Goal: Task Accomplishment & Management: Manage account settings

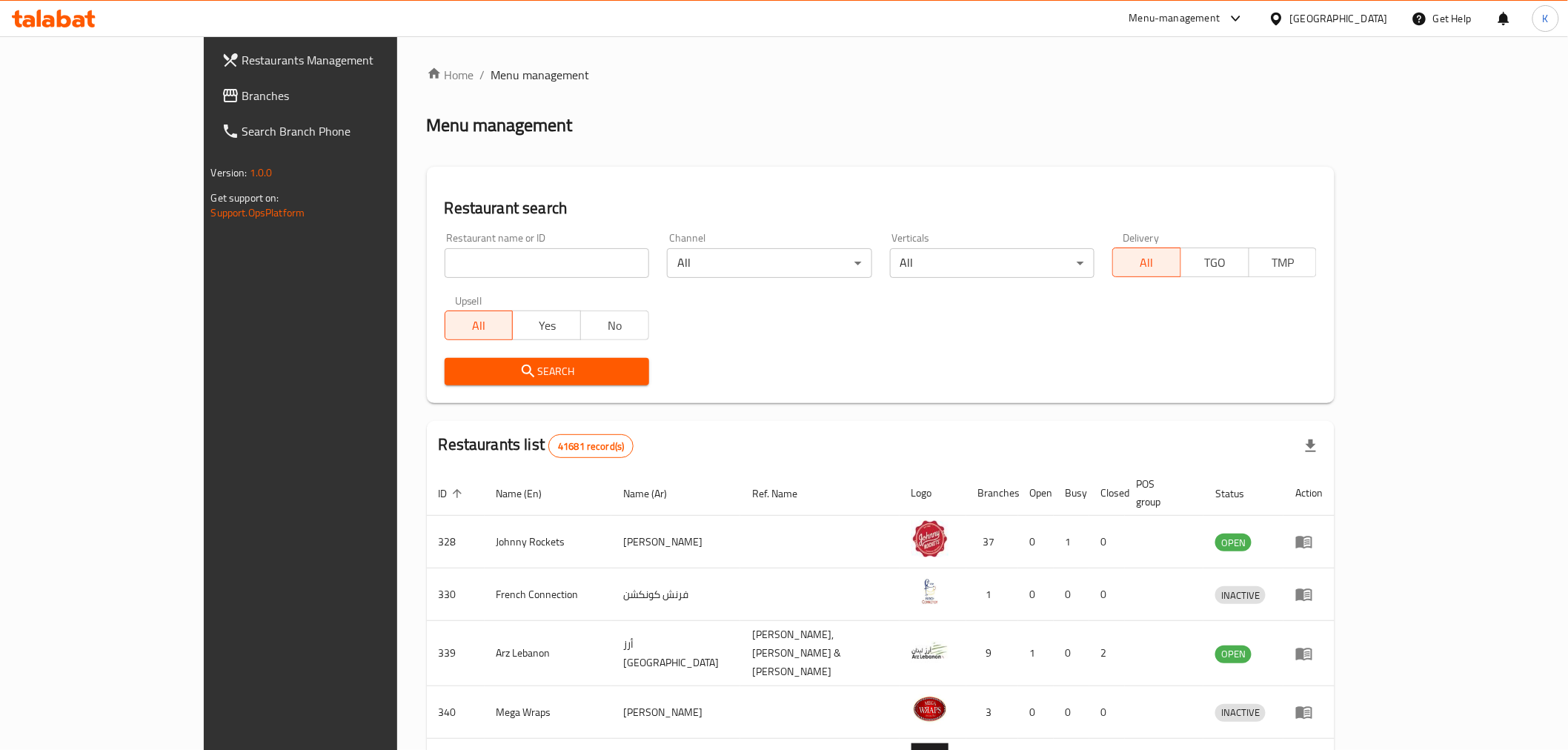
click at [515, 262] on input "search" at bounding box center [547, 263] width 204 height 30
paste input "682580"
type input "682580"
click at [520, 397] on div "Restaurant search Restaurant name or ID 682580 Restaurant name or ID Channel Al…" at bounding box center [881, 284] width 909 height 236
click at [520, 387] on div "Search" at bounding box center [546, 371] width 222 height 46
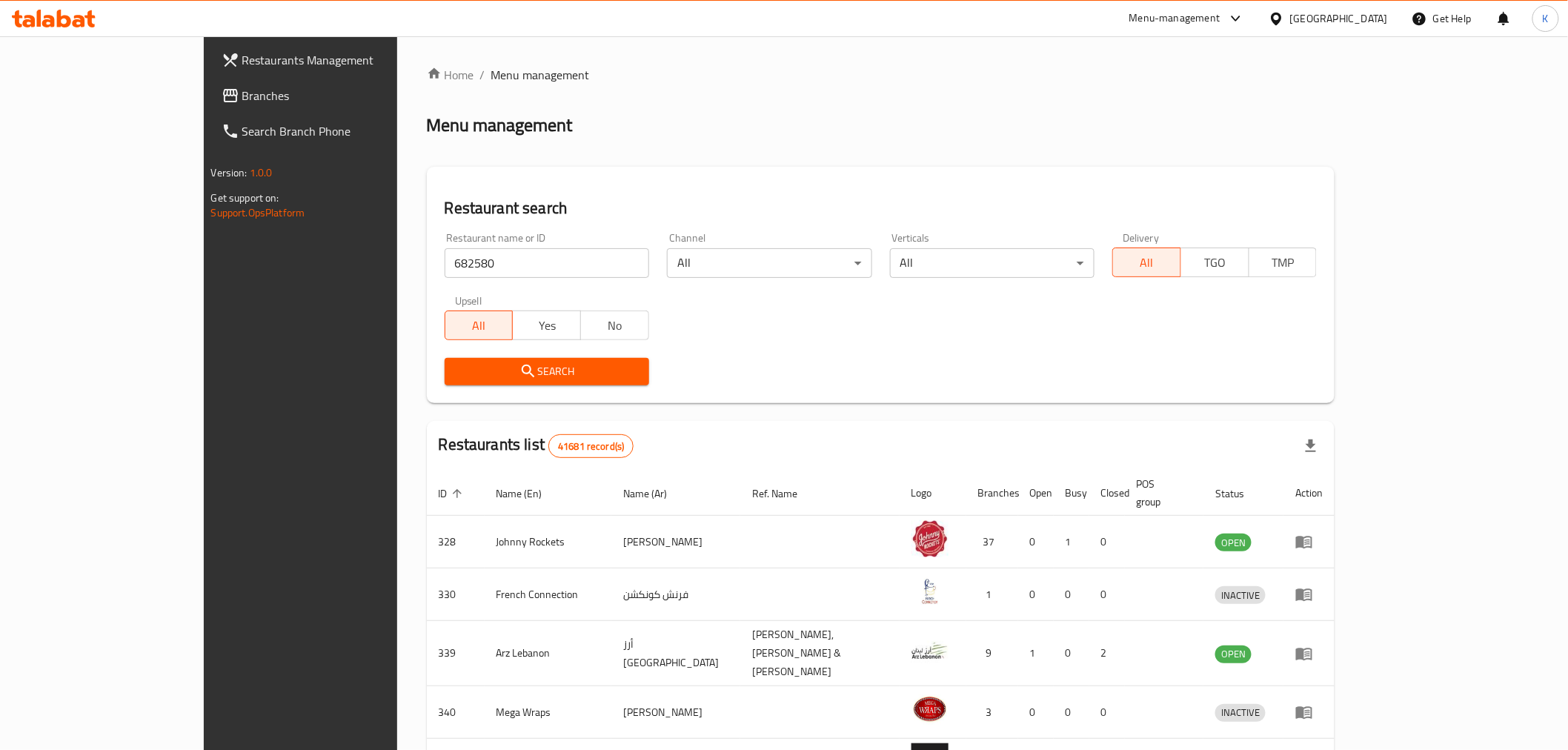
click at [521, 375] on span "Search" at bounding box center [546, 372] width 181 height 19
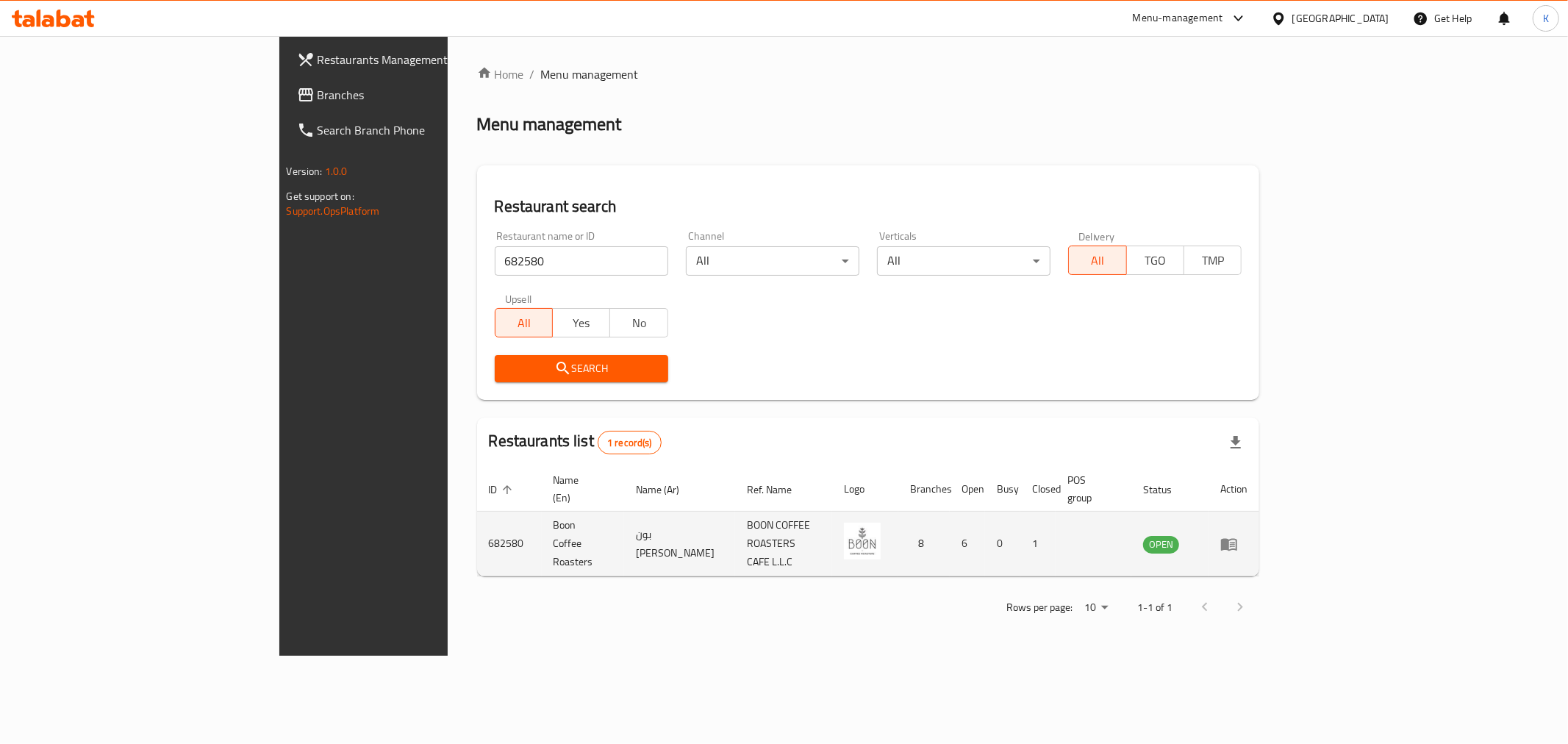
click at [1248, 535] on link "enhanced table" at bounding box center [1234, 544] width 27 height 18
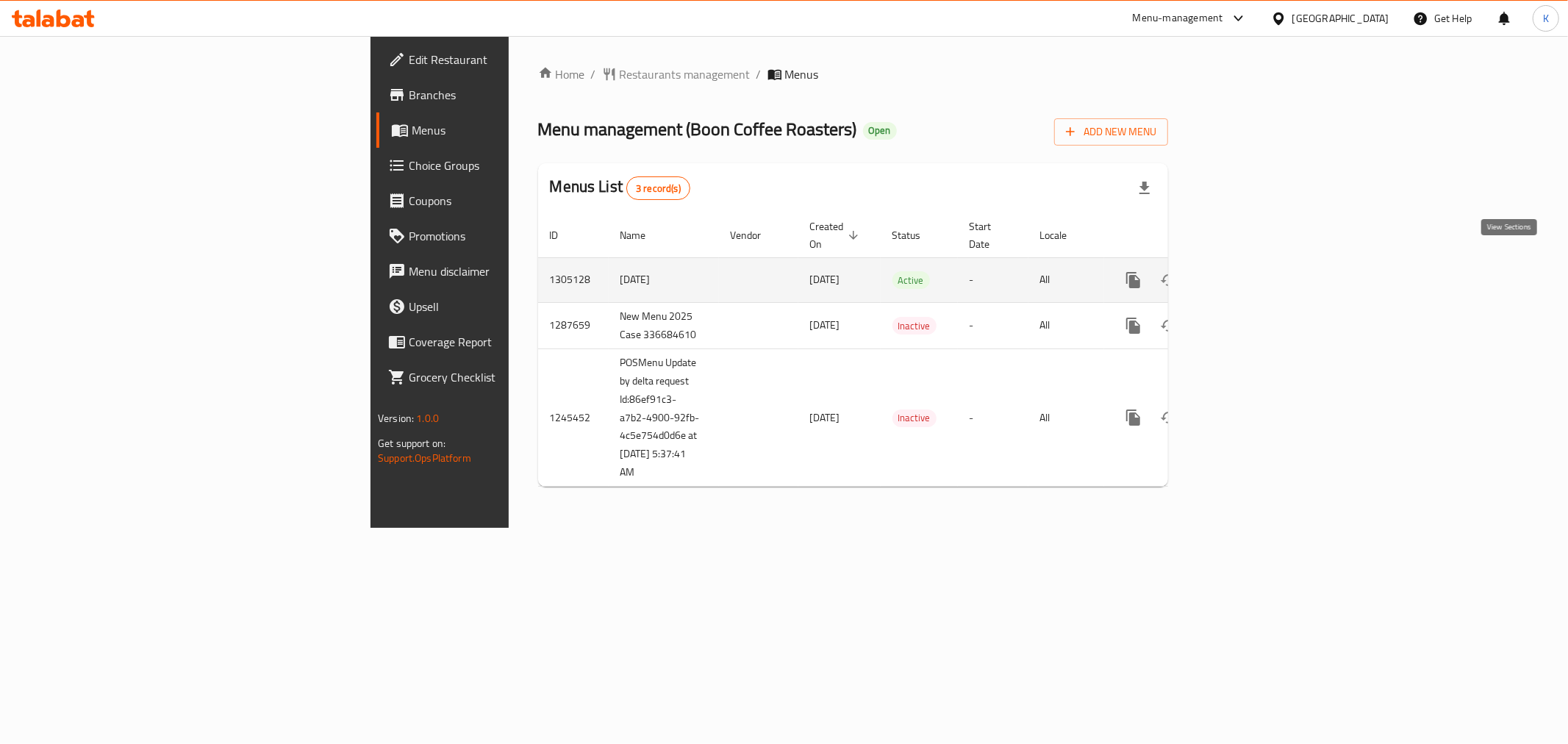
click at [1246, 274] on icon "enhanced table" at bounding box center [1240, 280] width 14 height 14
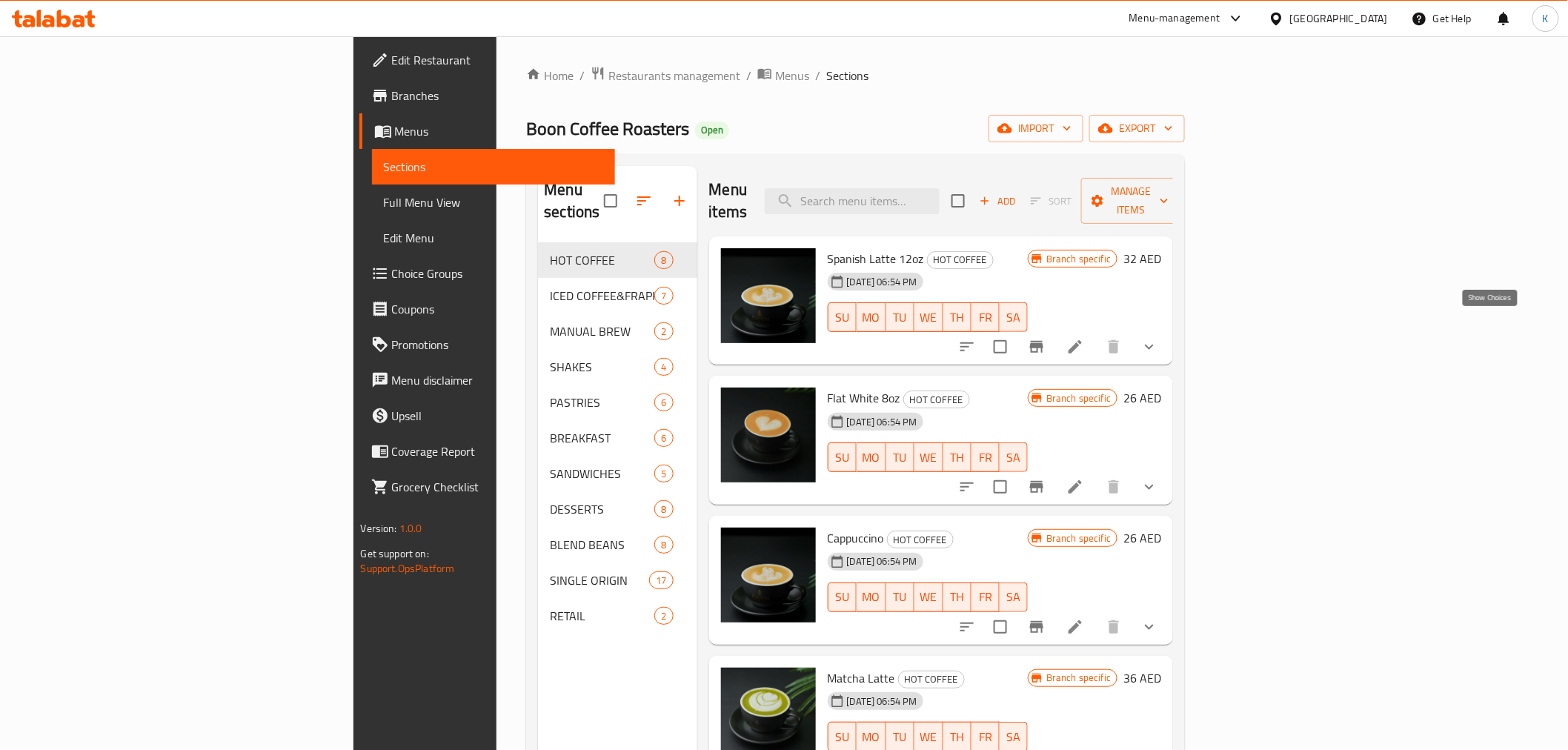
click at [1158, 338] on icon "show more" at bounding box center [1149, 346] width 18 height 18
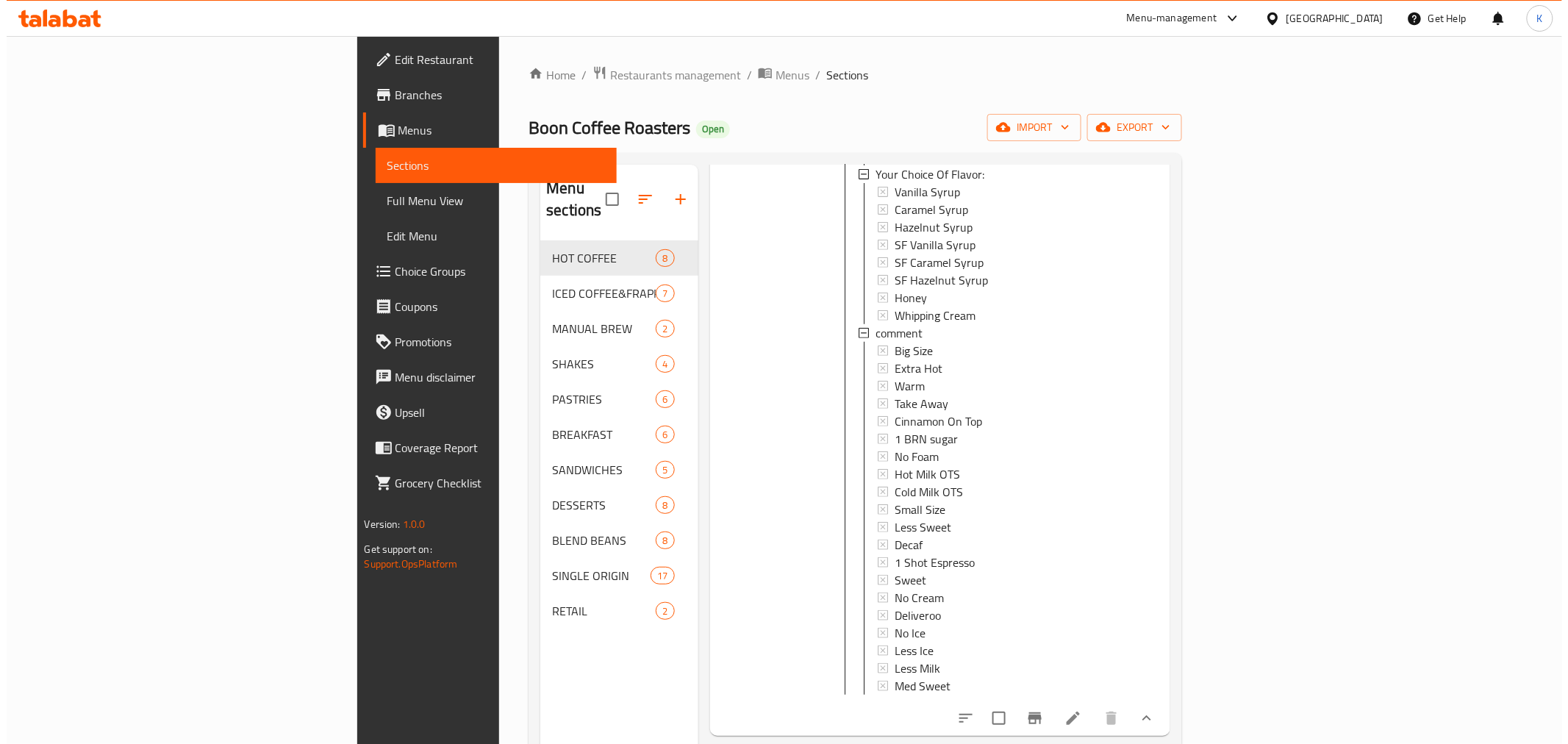
scroll to position [653, 0]
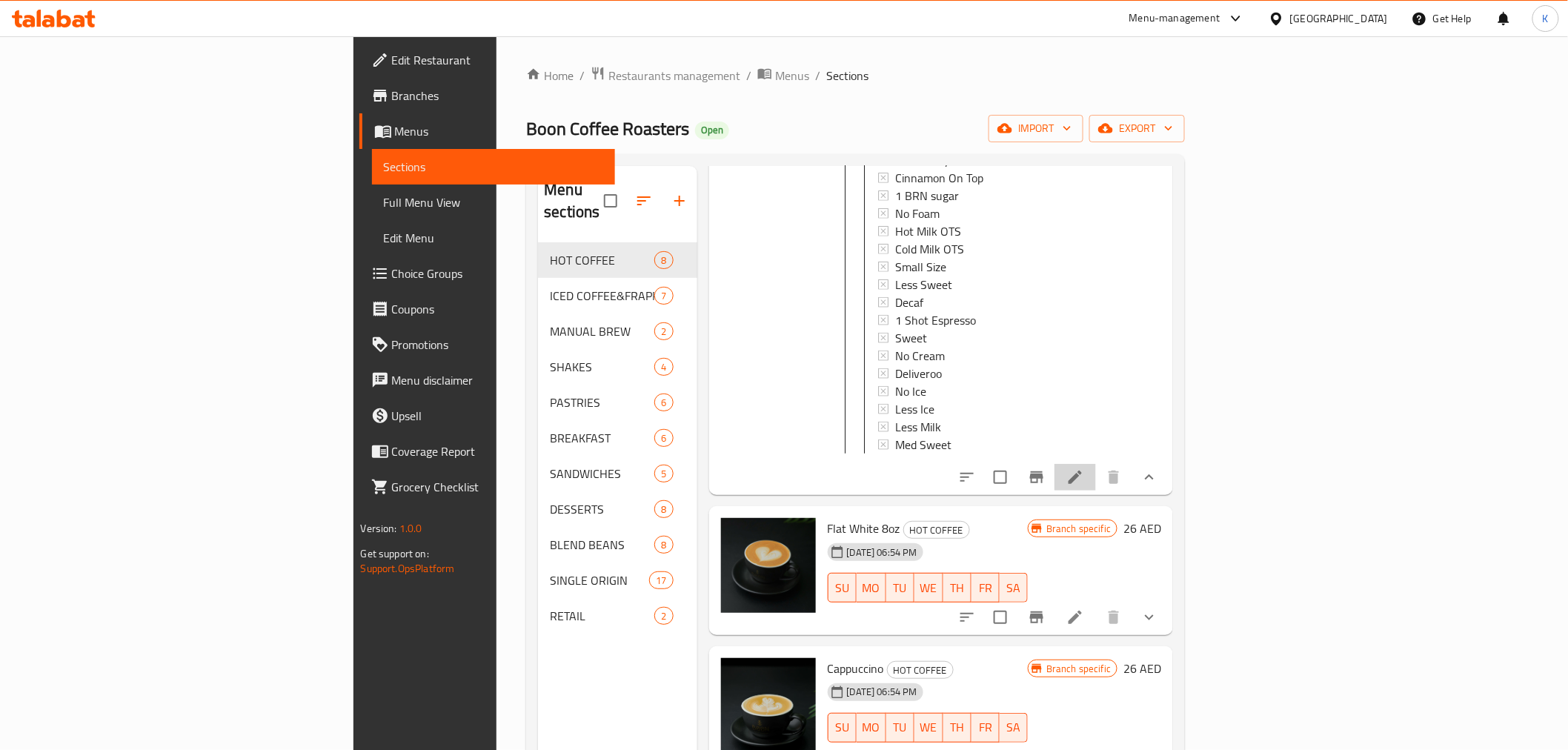
click at [1096, 464] on li at bounding box center [1075, 477] width 41 height 27
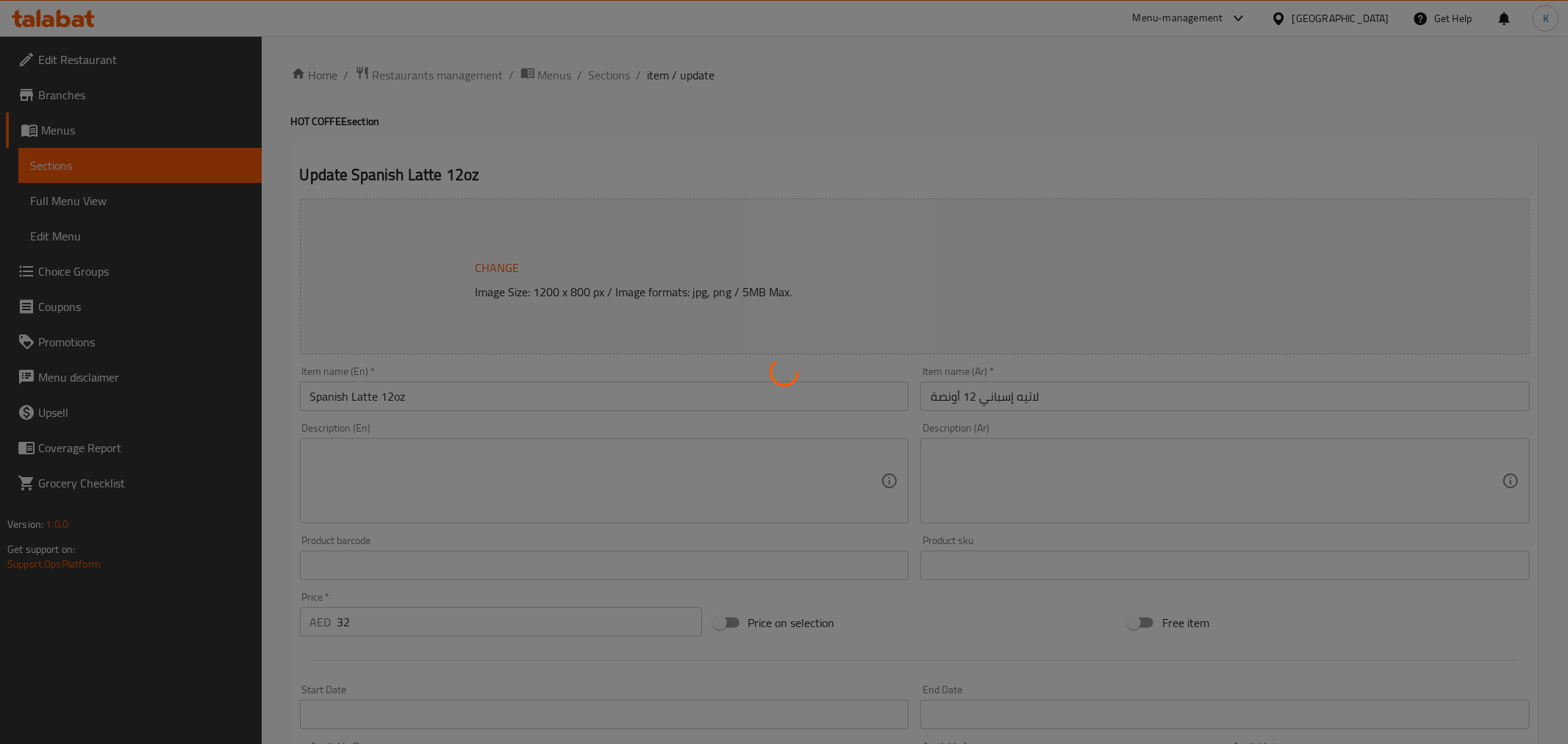
type input "اختيارك من بدائل الحليب"
type input "0"
type input "إختيارك من الشراب:"
type input "0"
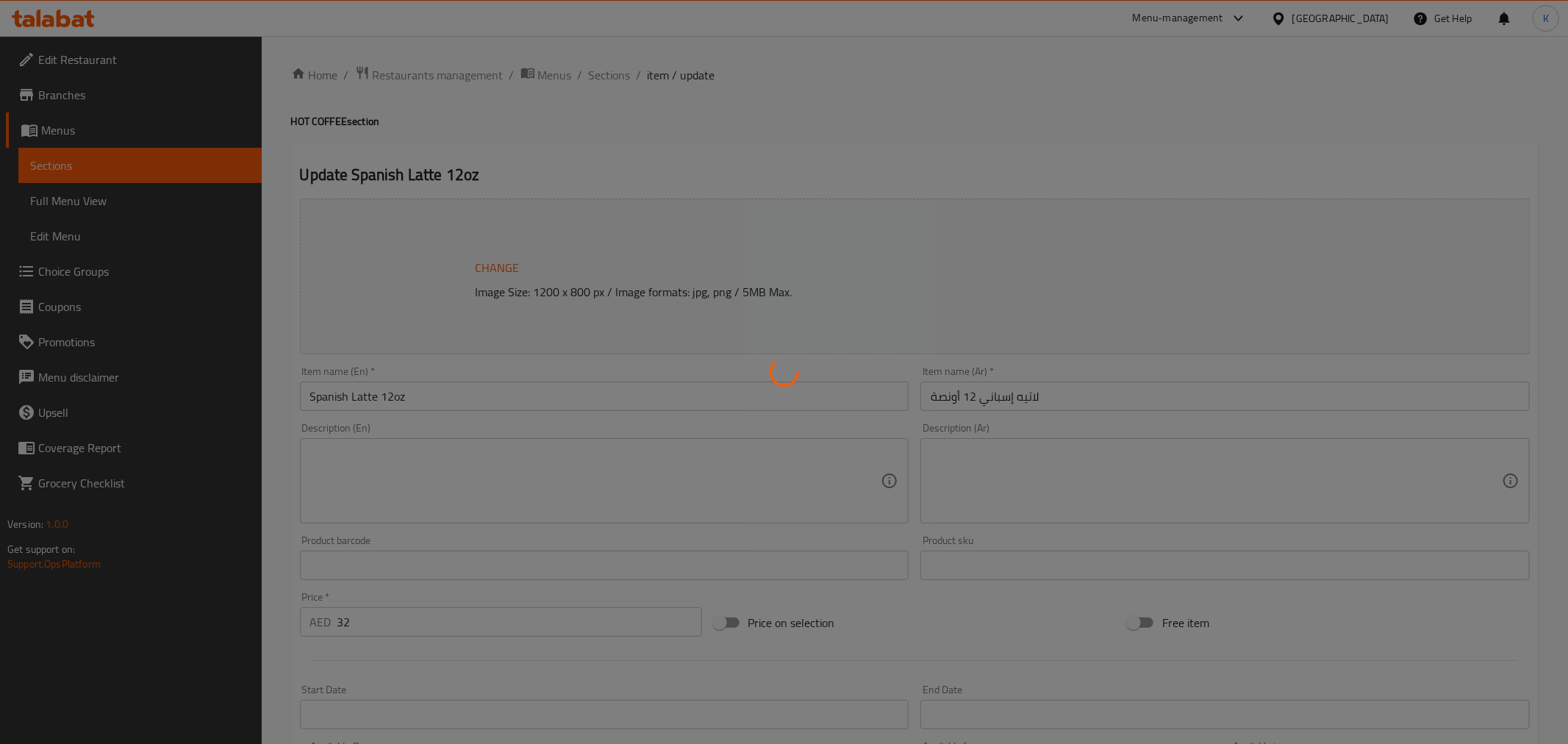
type input "0"
type input "إختيارك من النكهة:"
type input "0"
type input "1"
type input "تعليق"
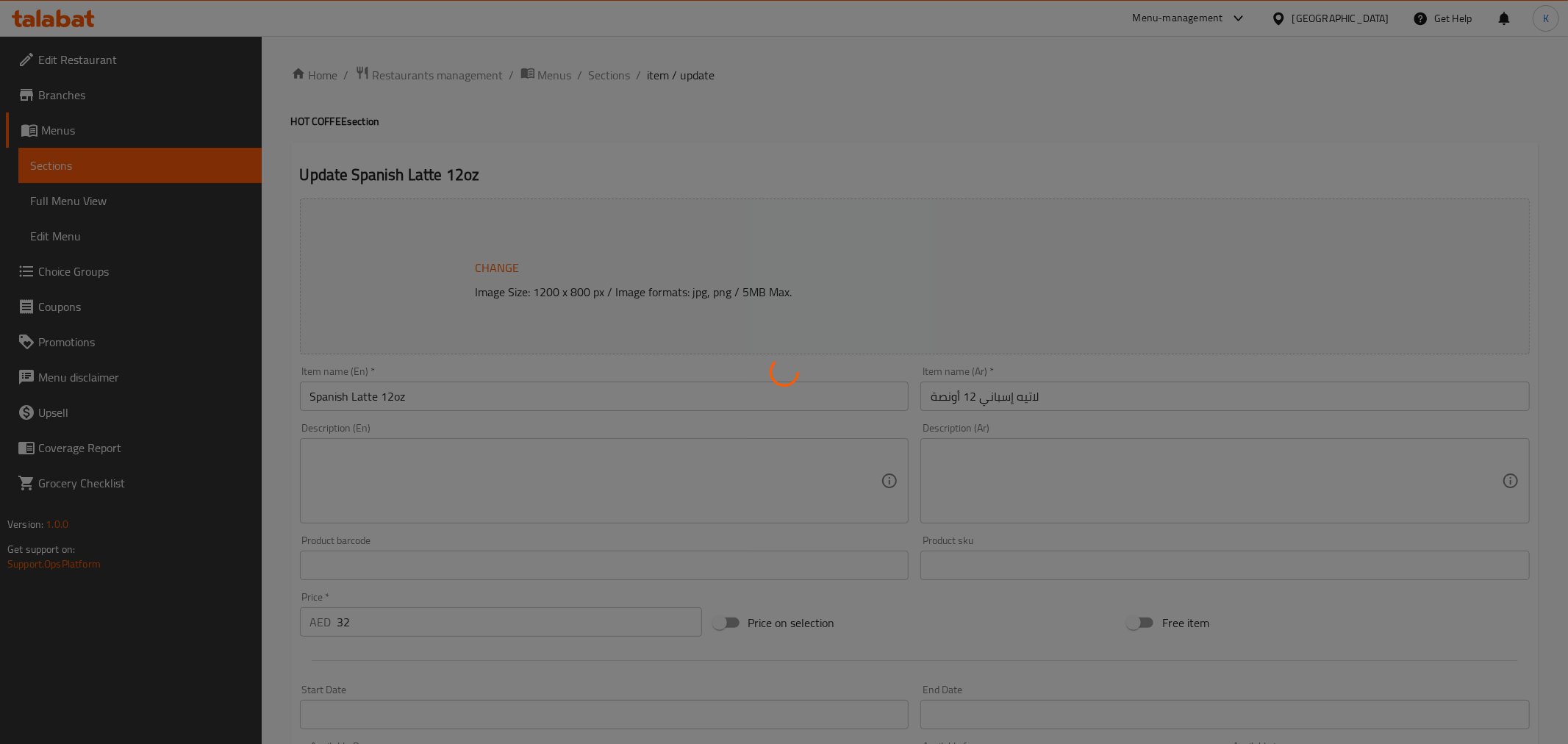
type input "0"
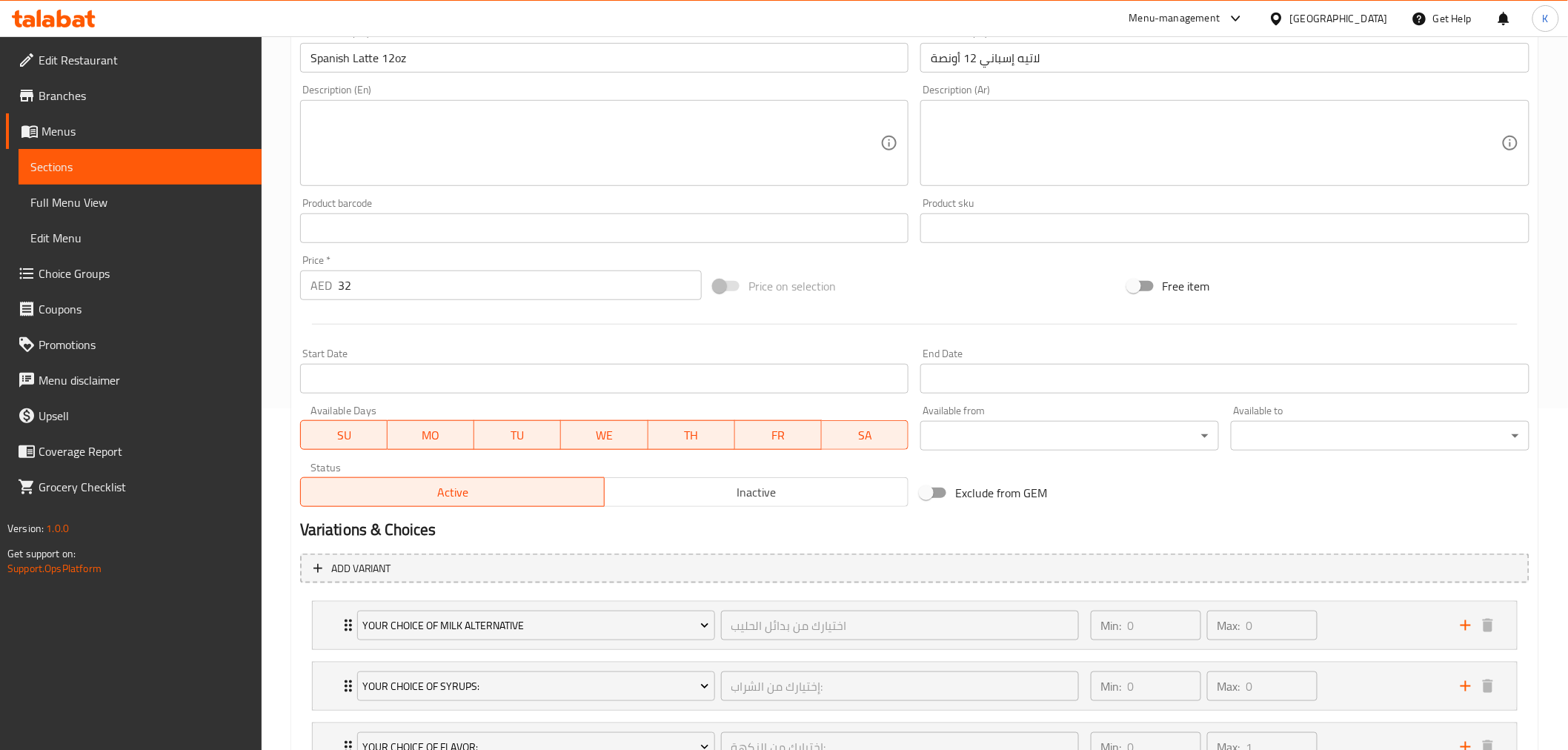
scroll to position [524, 0]
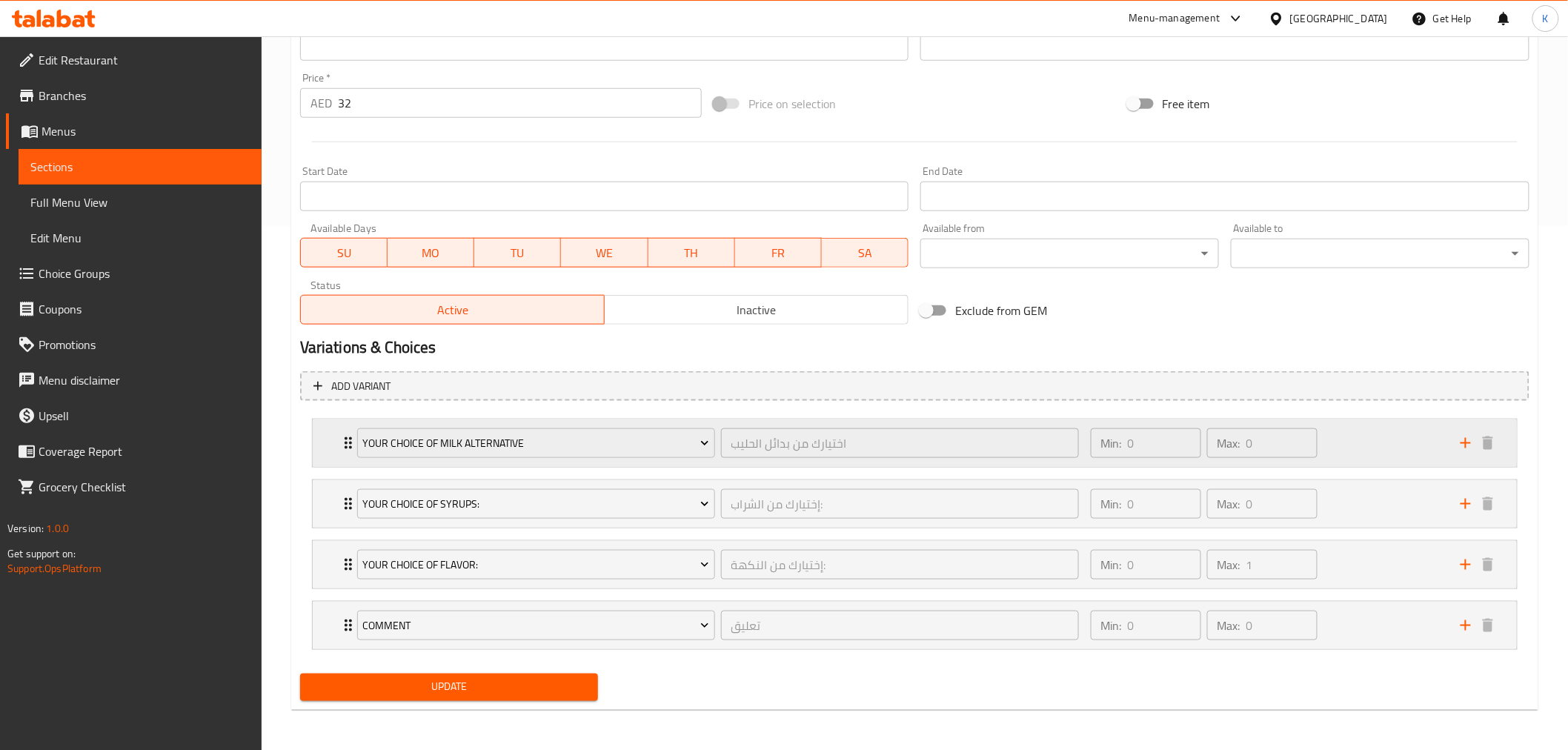
click at [1383, 461] on div "Min: 0 ​ Max: 0 ​" at bounding box center [1267, 442] width 370 height 47
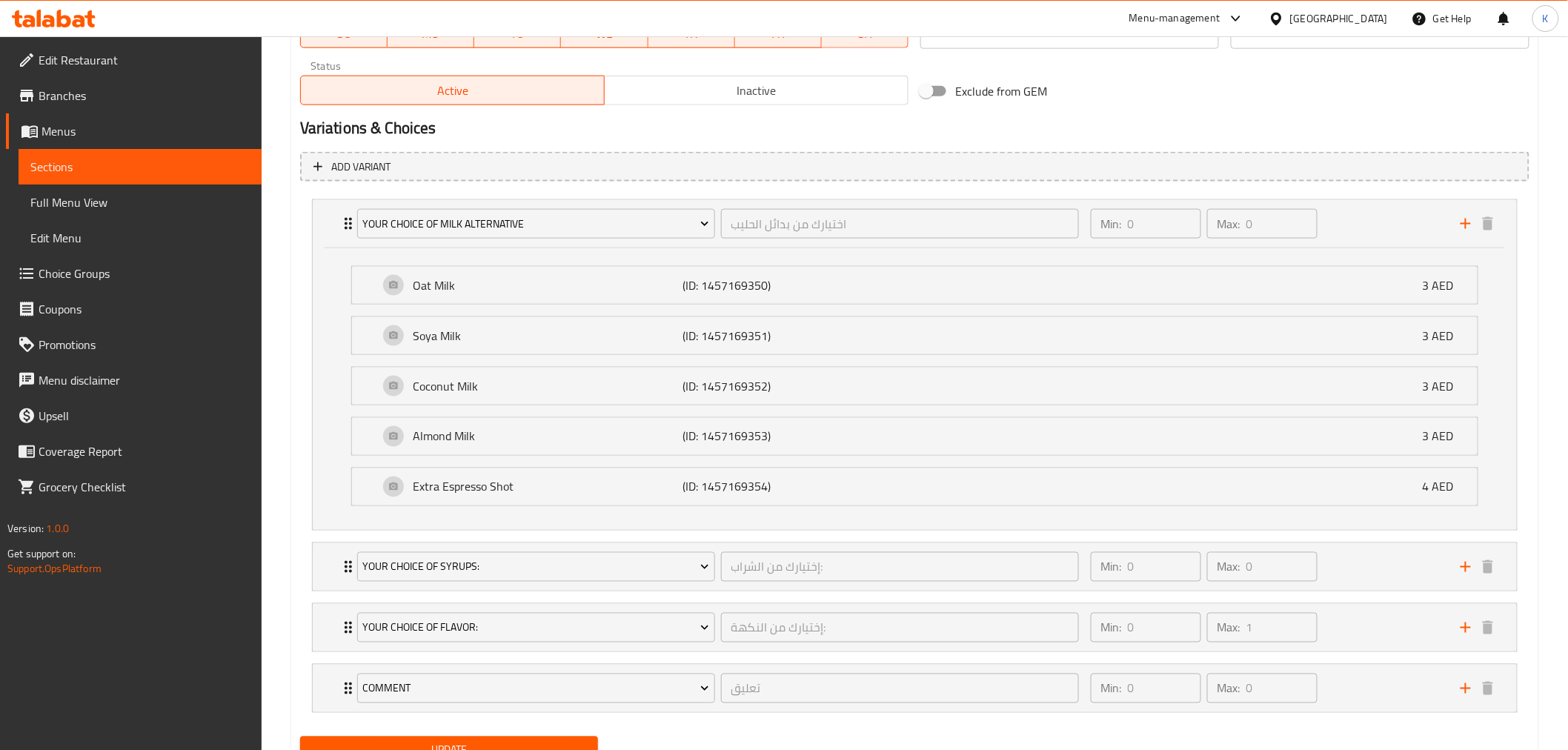
scroll to position [808, 0]
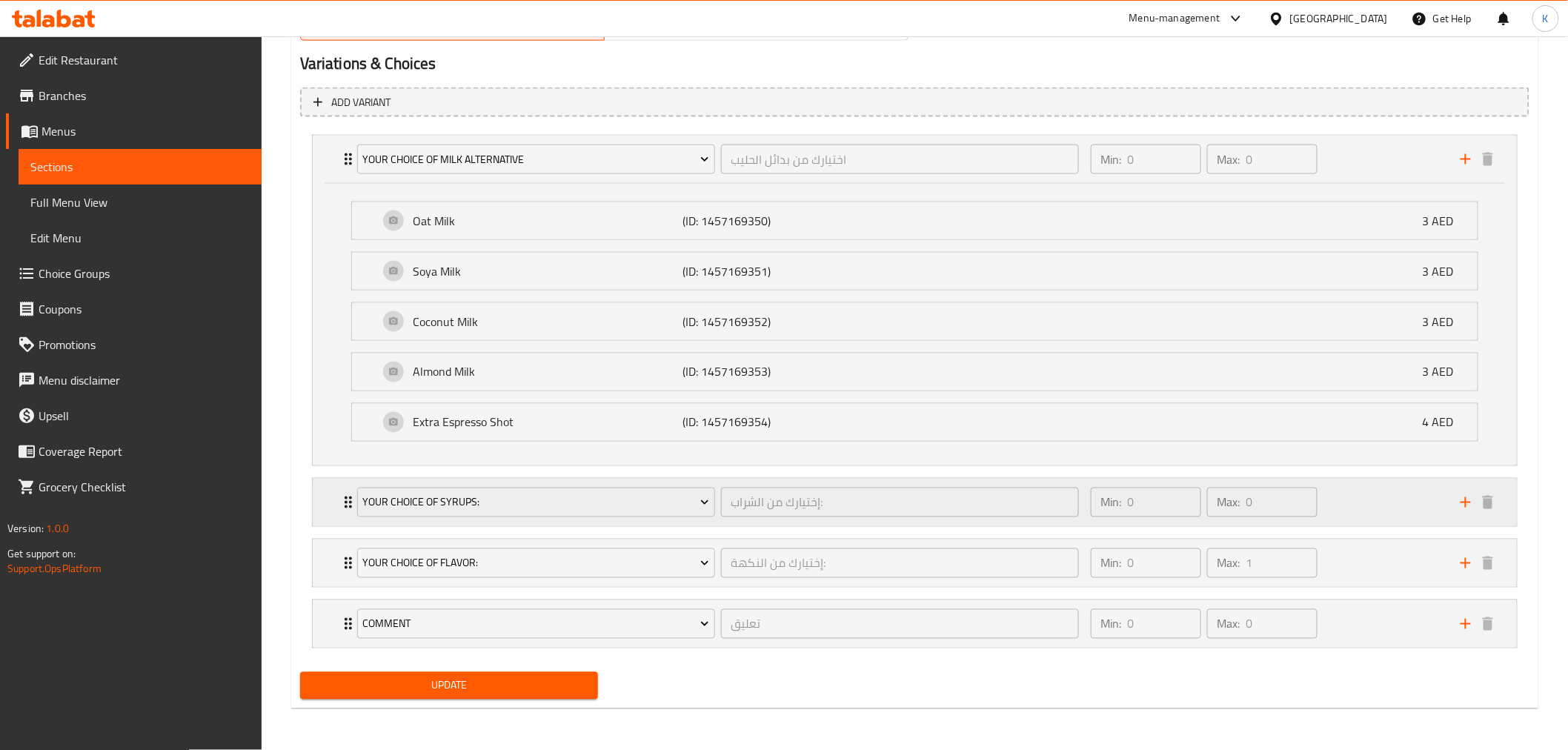
click at [1376, 521] on div "Min: 0 ​ Max: 0 ​" at bounding box center [1267, 502] width 370 height 47
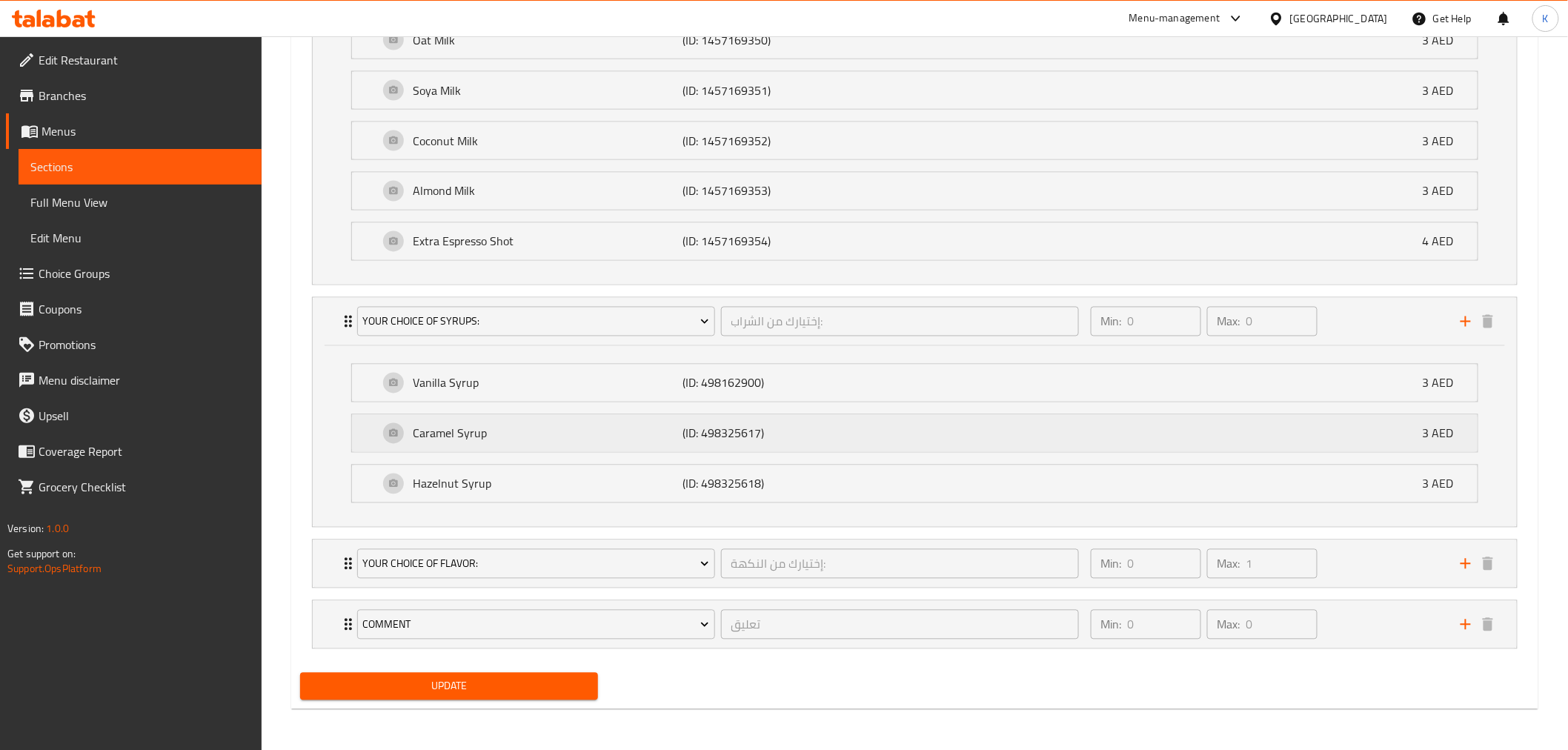
scroll to position [990, 0]
click at [1365, 564] on div "Min: 0 ​ Max: 1 ​" at bounding box center [1267, 563] width 370 height 47
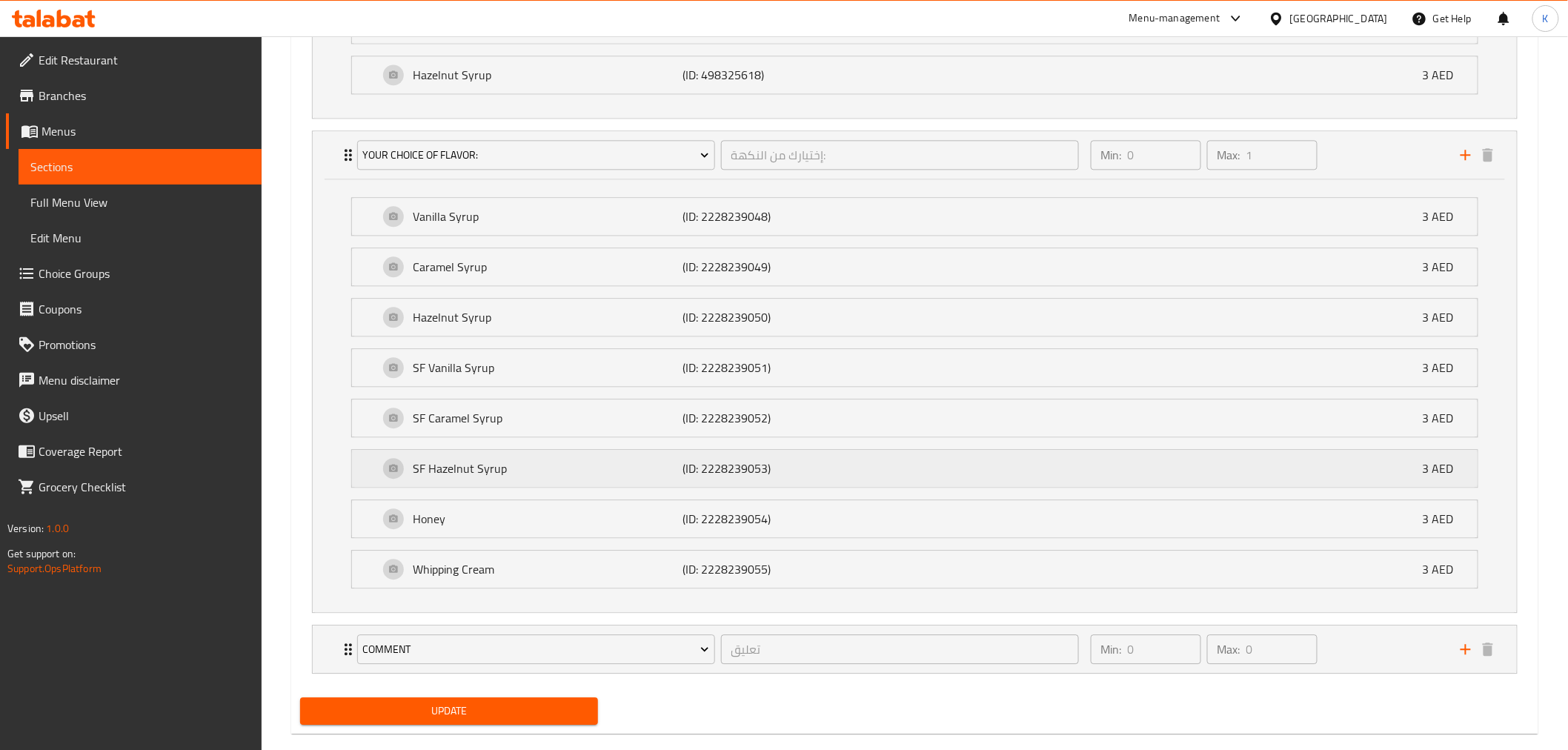
scroll to position [1424, 0]
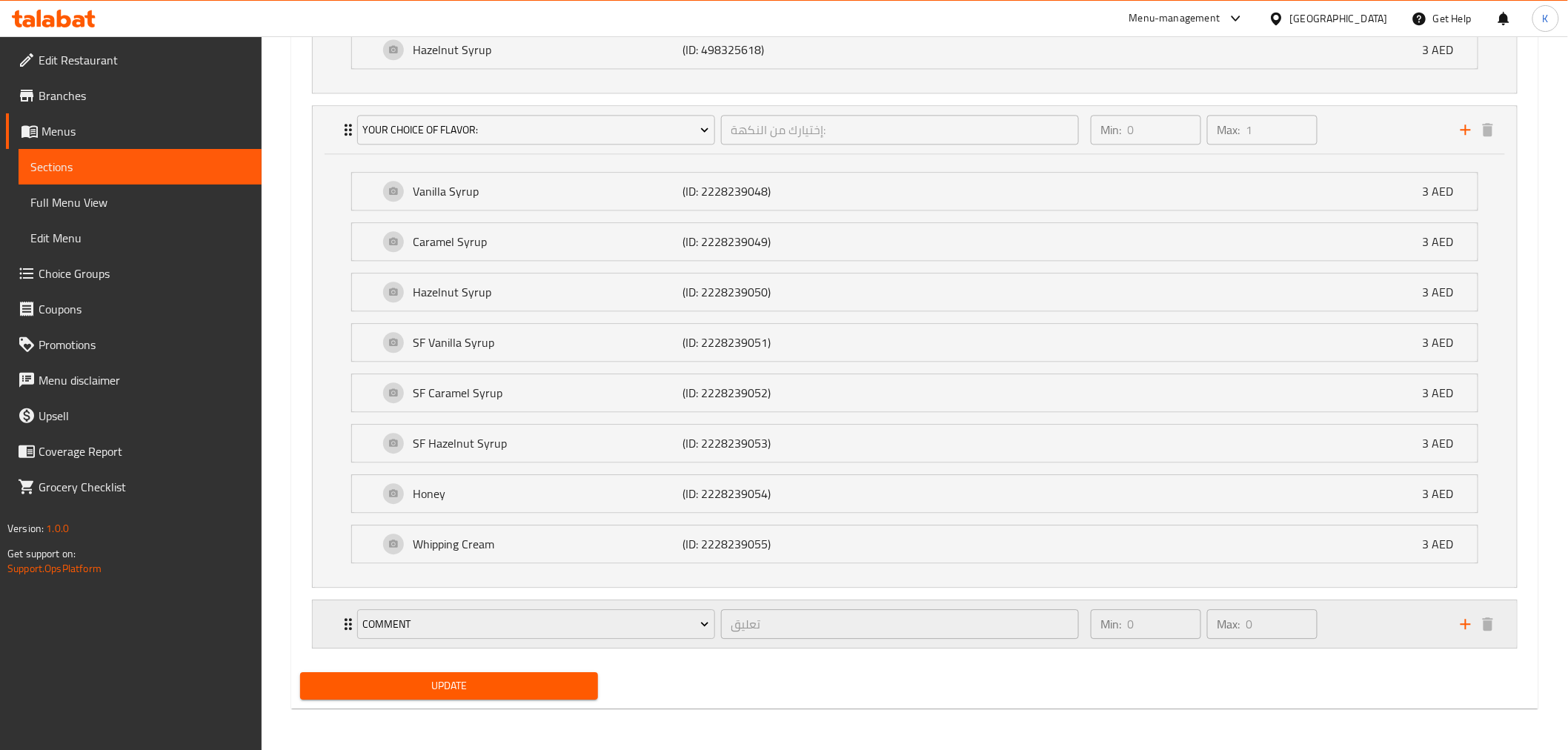
click at [1359, 616] on div "Min: 0 ​ Max: 0 ​" at bounding box center [1267, 624] width 370 height 47
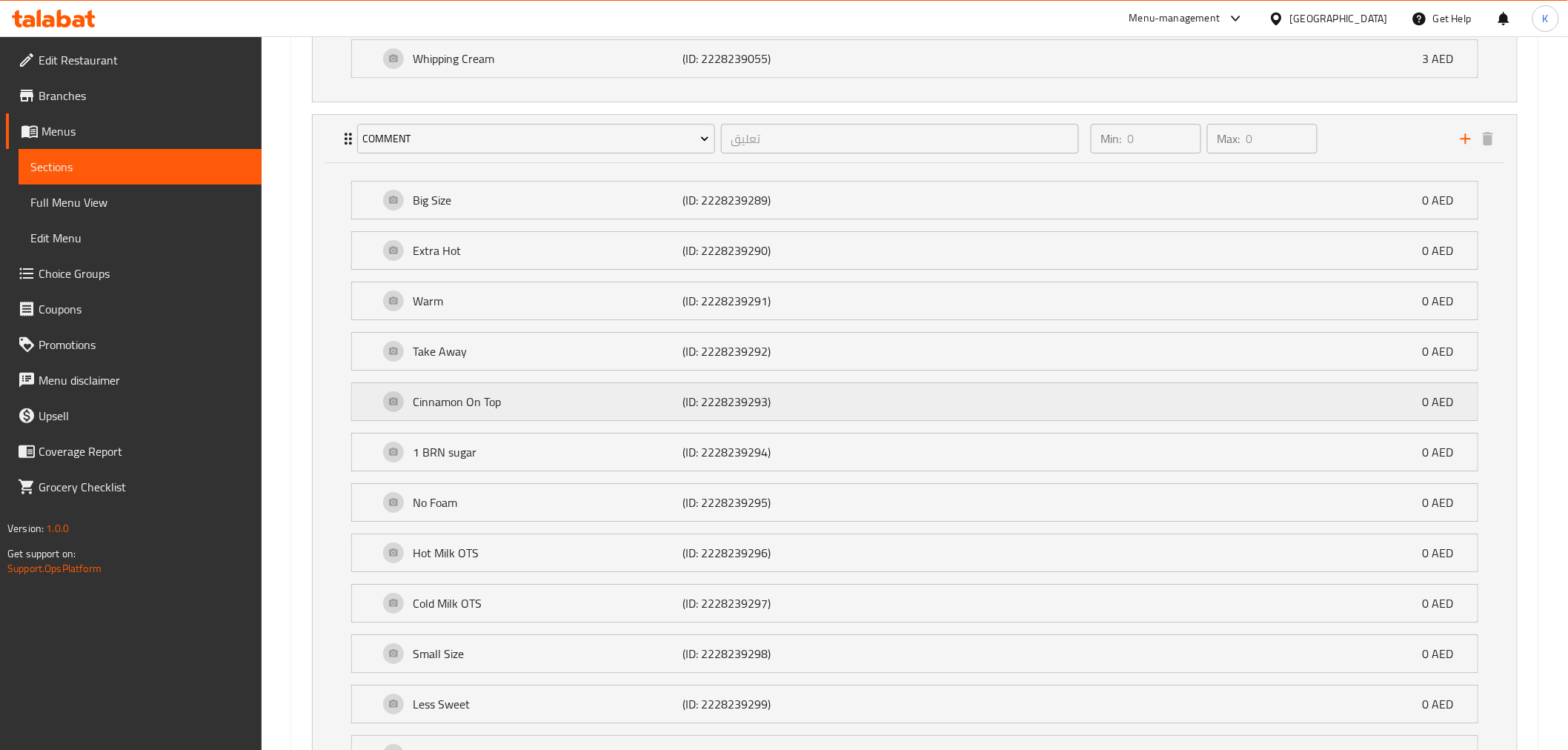
scroll to position [1806, 0]
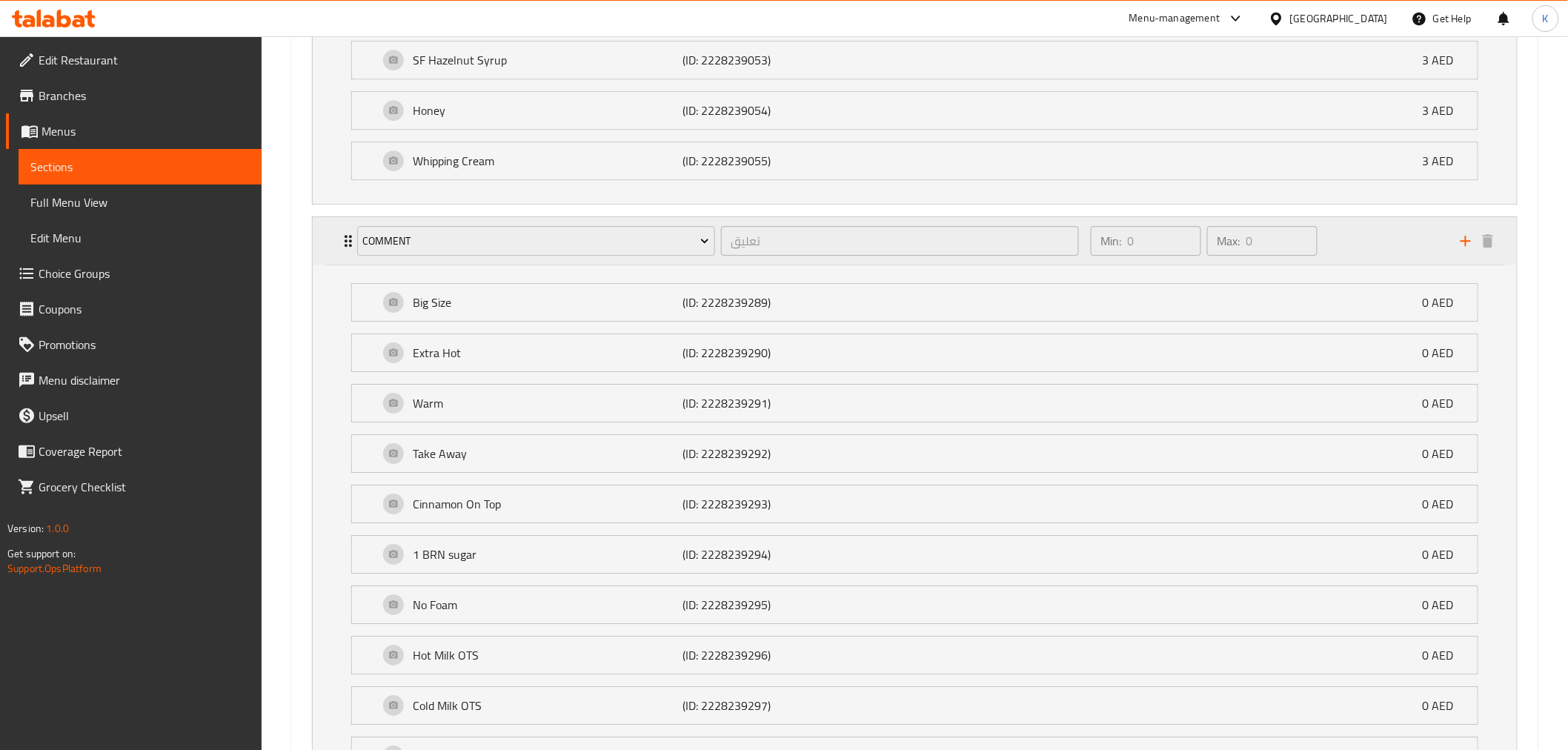
click at [1364, 237] on div "Min: 0 ​ Max: 0 ​" at bounding box center [1267, 241] width 370 height 47
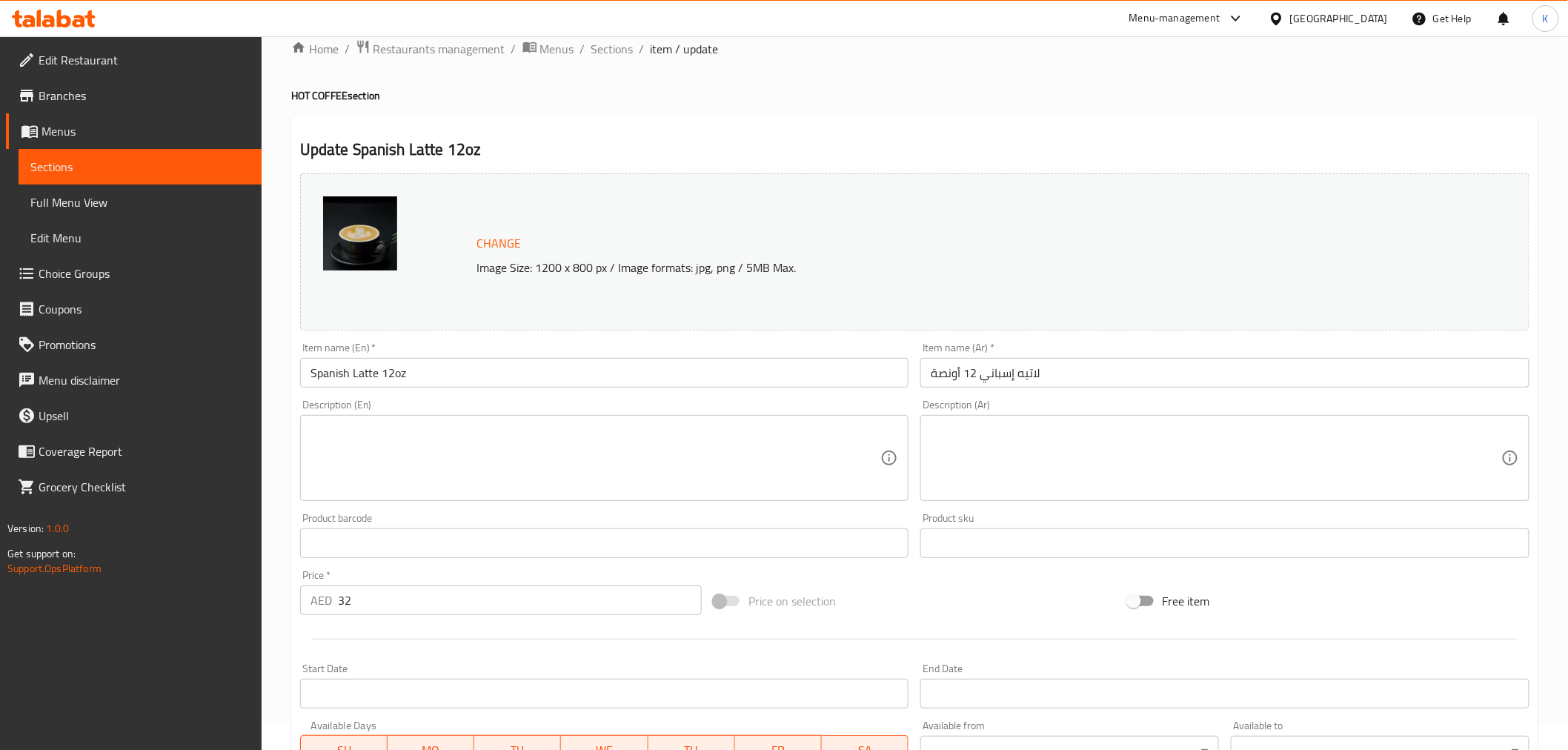
scroll to position [0, 0]
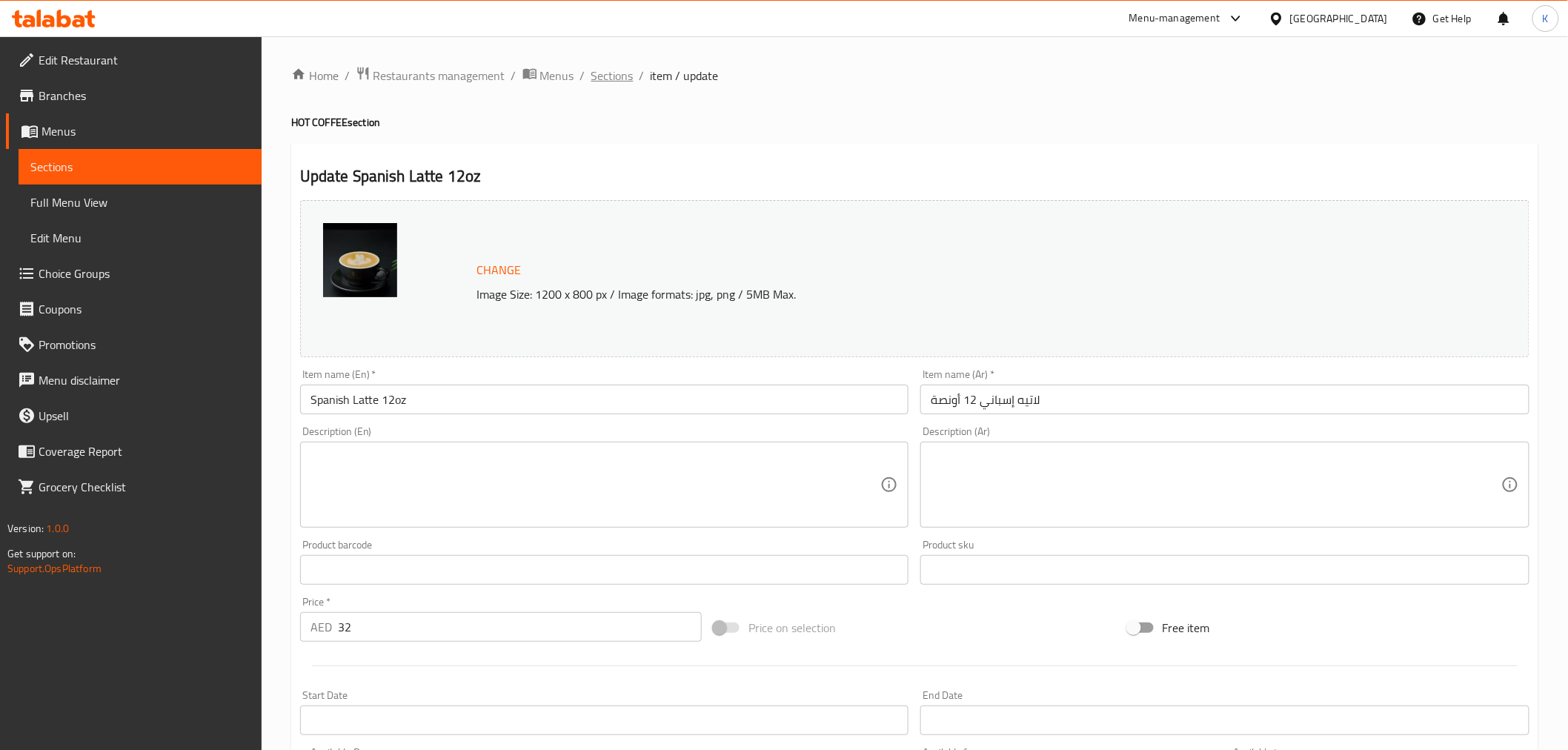
click at [625, 76] on span "Sections" at bounding box center [611, 76] width 42 height 18
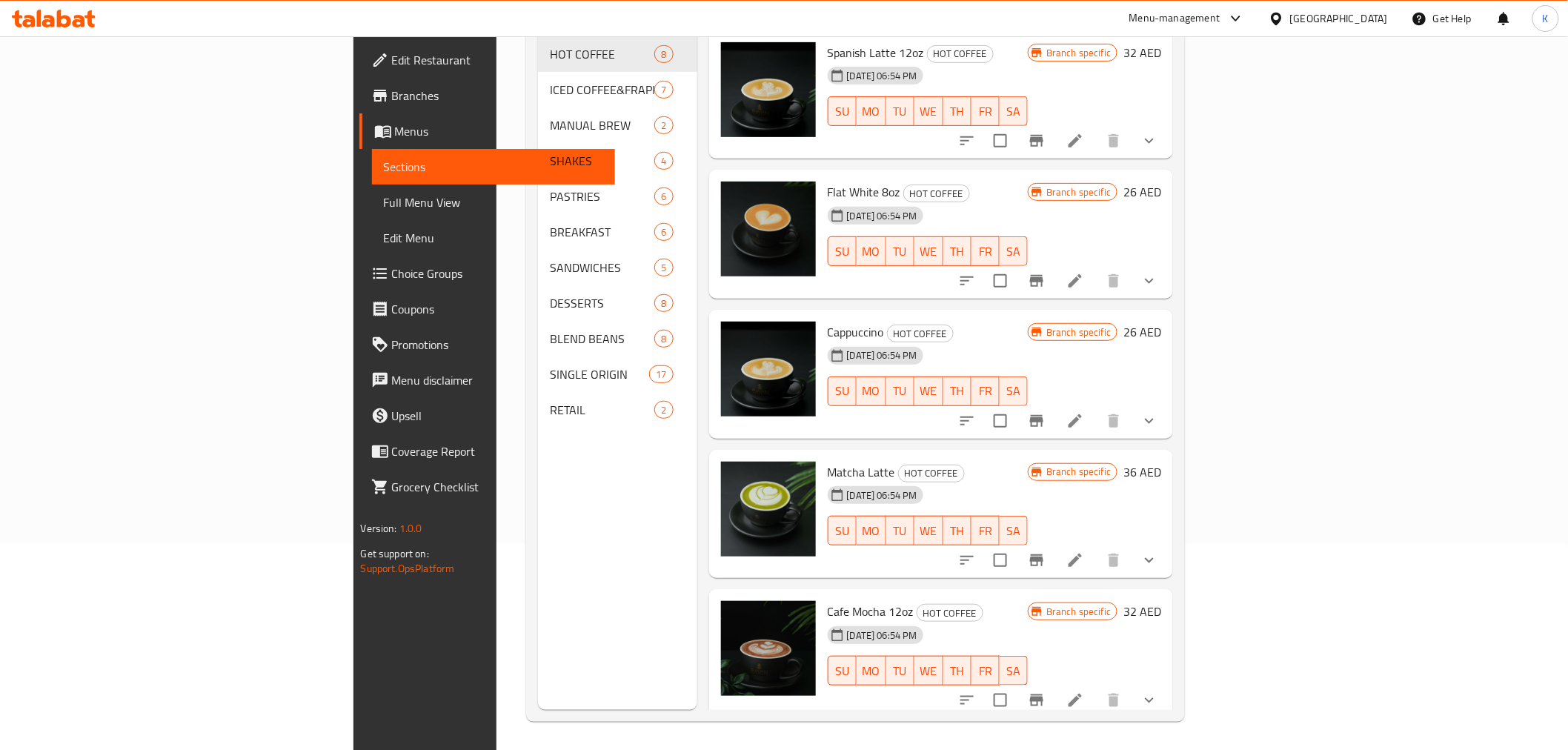
scroll to position [208, 0]
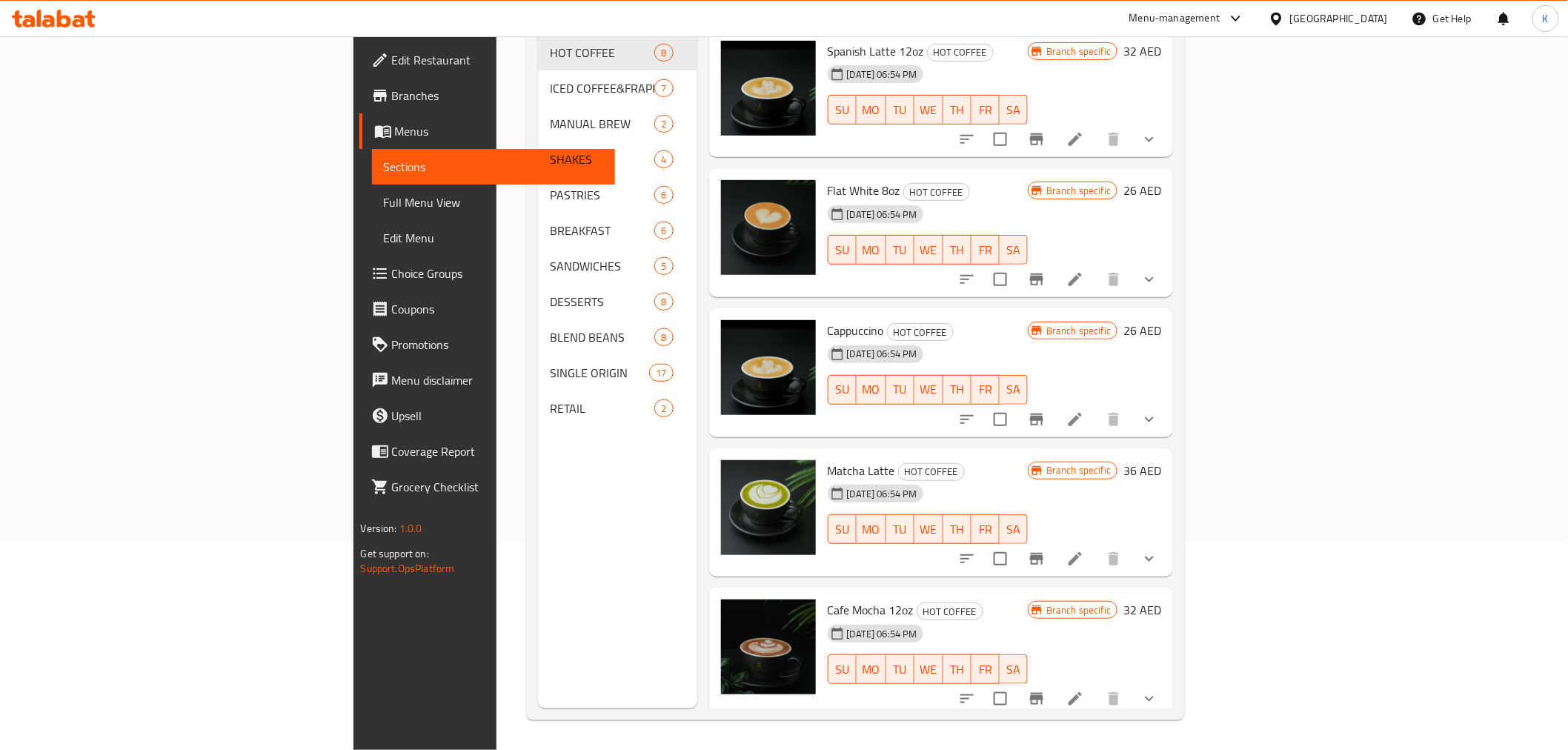
click at [384, 204] on span "Full Menu View" at bounding box center [493, 202] width 219 height 18
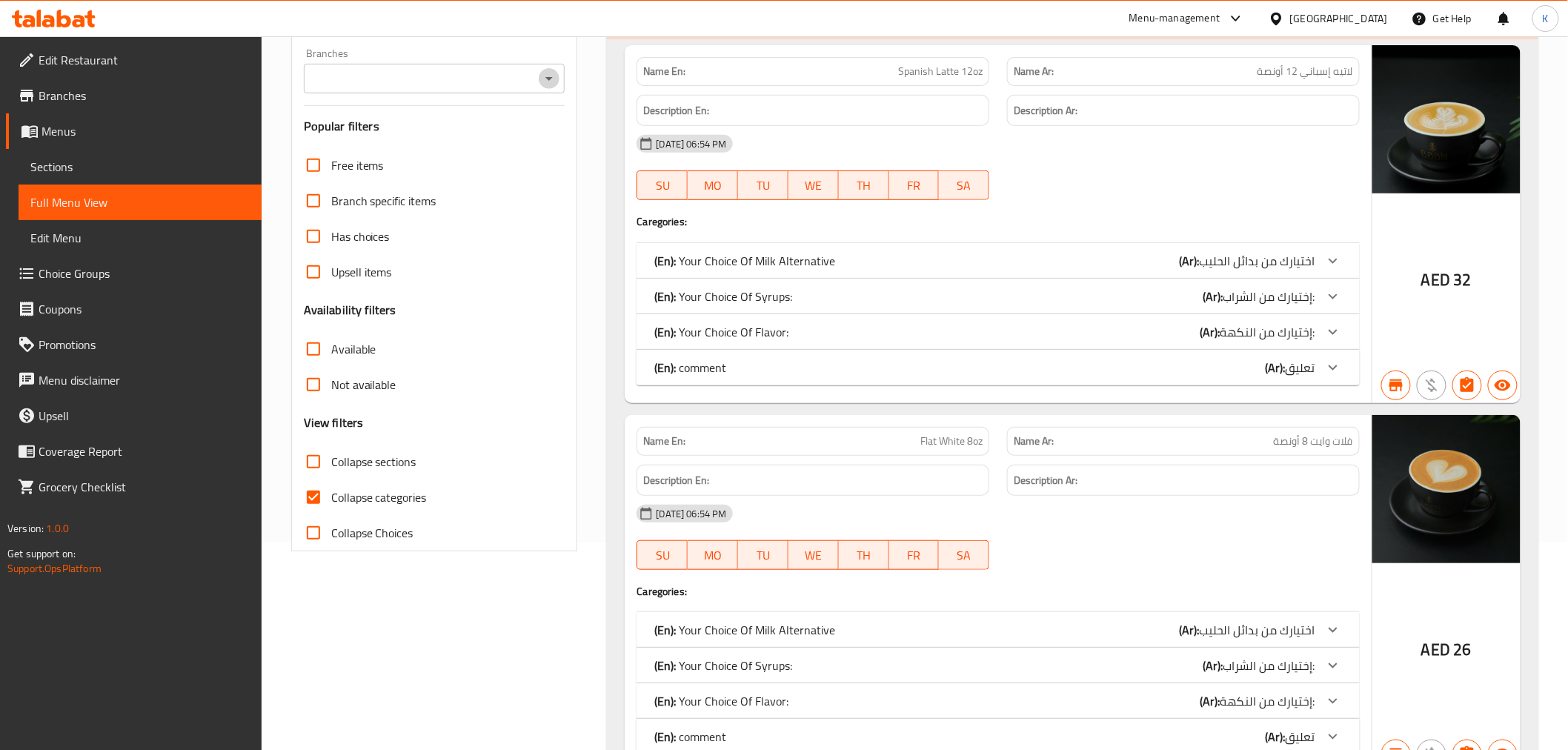
click at [543, 76] on icon "Open" at bounding box center [549, 78] width 18 height 18
click at [554, 82] on icon "Close" at bounding box center [549, 78] width 18 height 18
click at [554, 82] on icon "Open" at bounding box center [549, 78] width 18 height 18
click at [554, 82] on icon "Close" at bounding box center [549, 78] width 18 height 18
click at [114, 95] on span "Branches" at bounding box center [144, 95] width 211 height 18
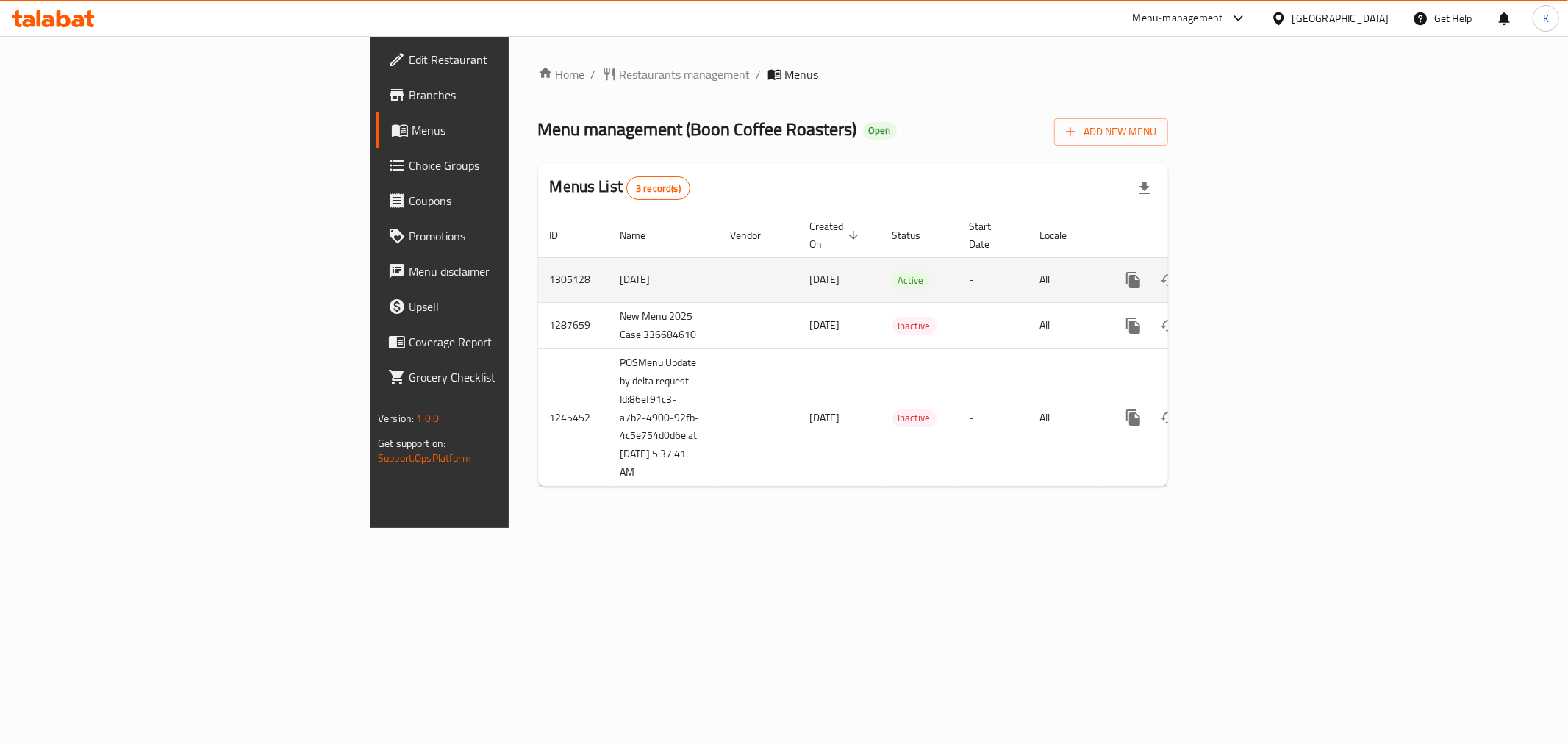
click at [1257, 262] on link "enhanced table" at bounding box center [1239, 280] width 35 height 35
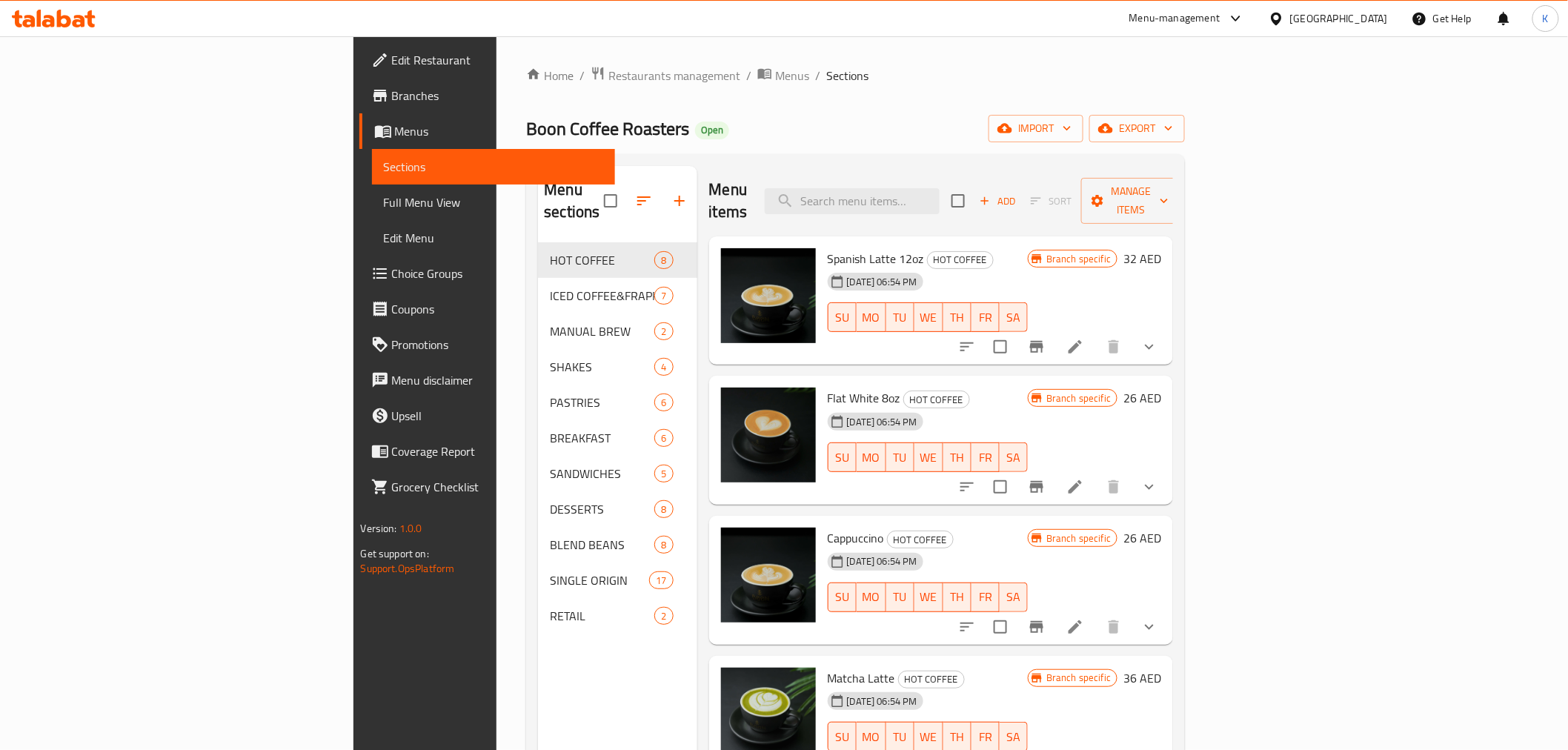
click at [384, 204] on span "Full Menu View" at bounding box center [493, 202] width 219 height 18
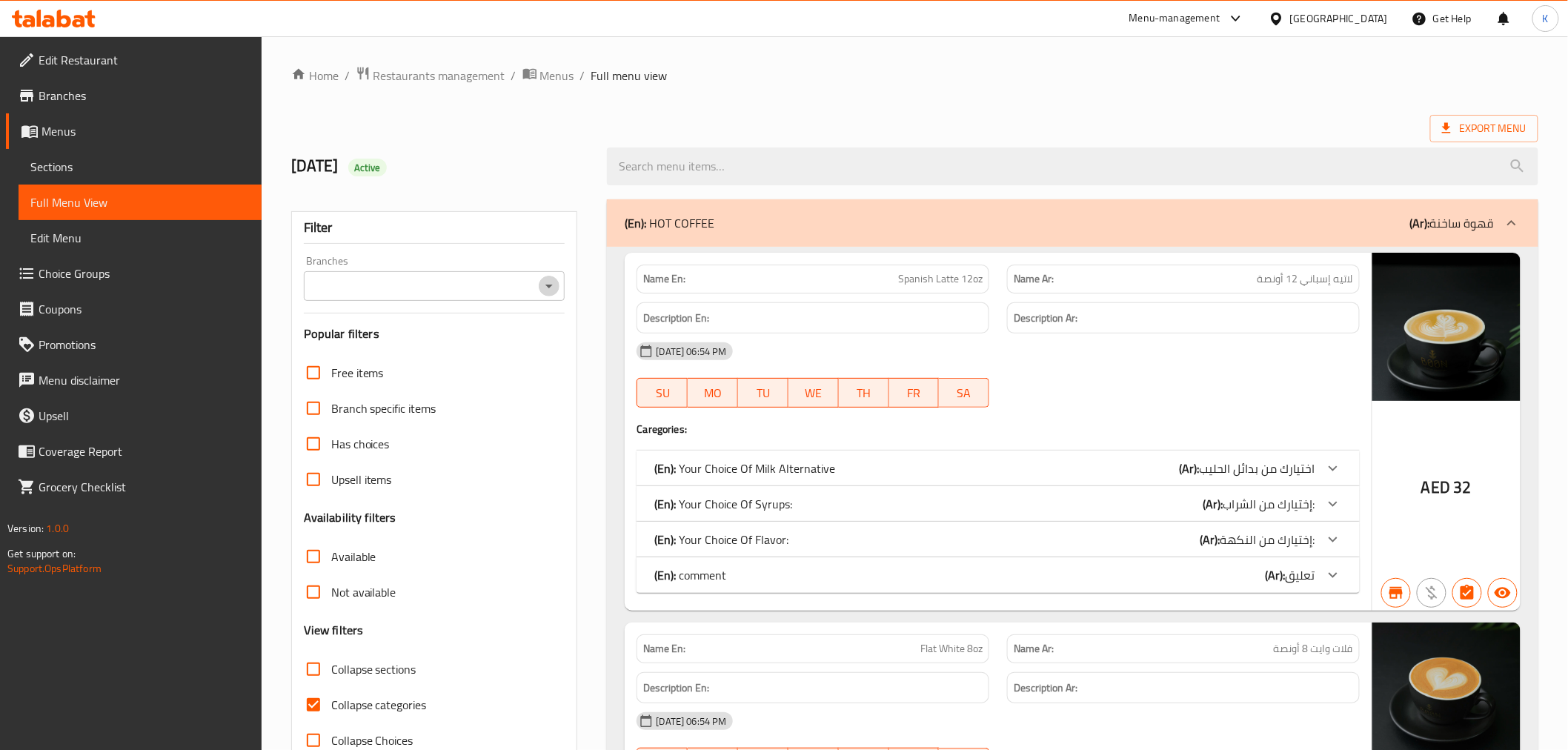
click at [543, 290] on icon "Open" at bounding box center [549, 286] width 18 height 18
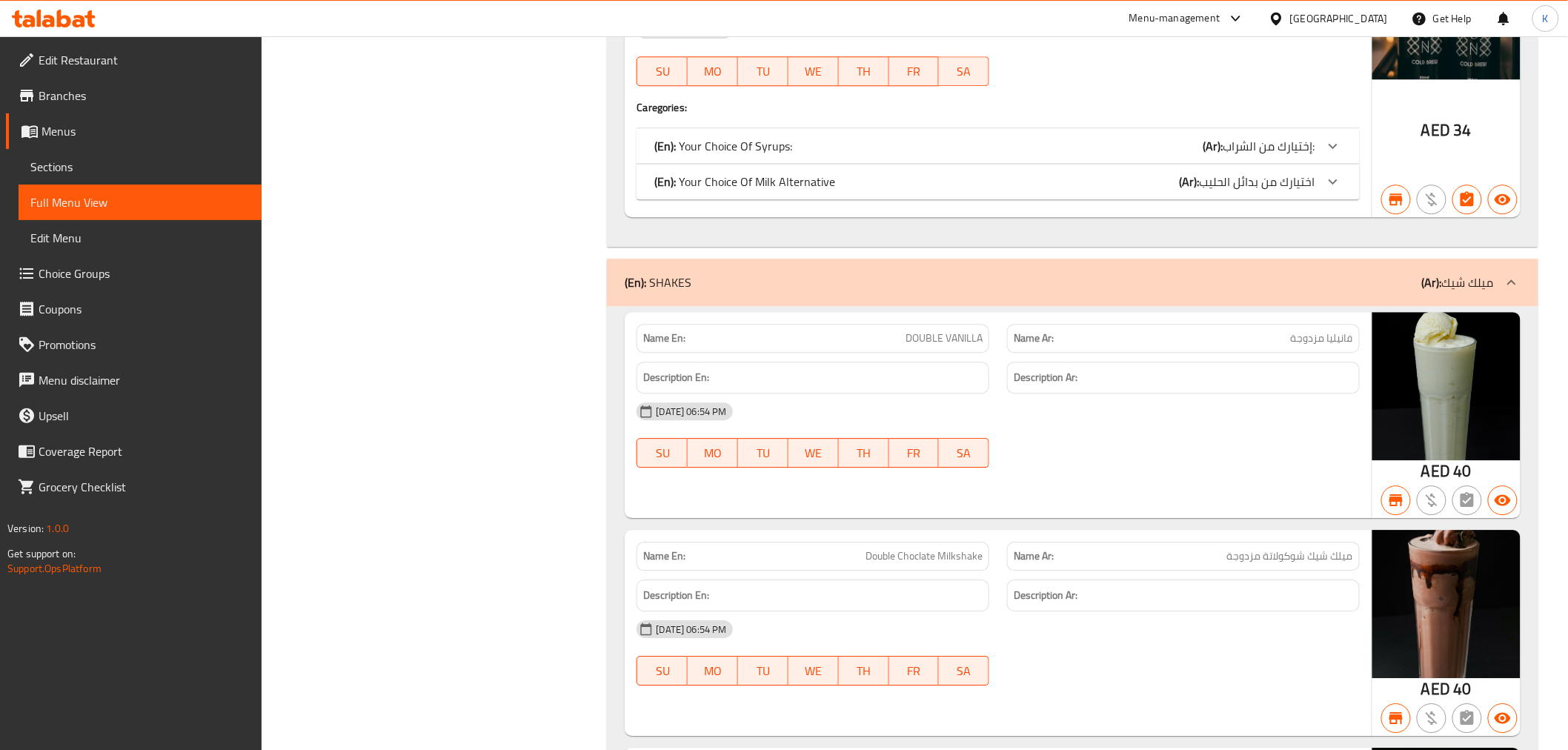
scroll to position [6341, 0]
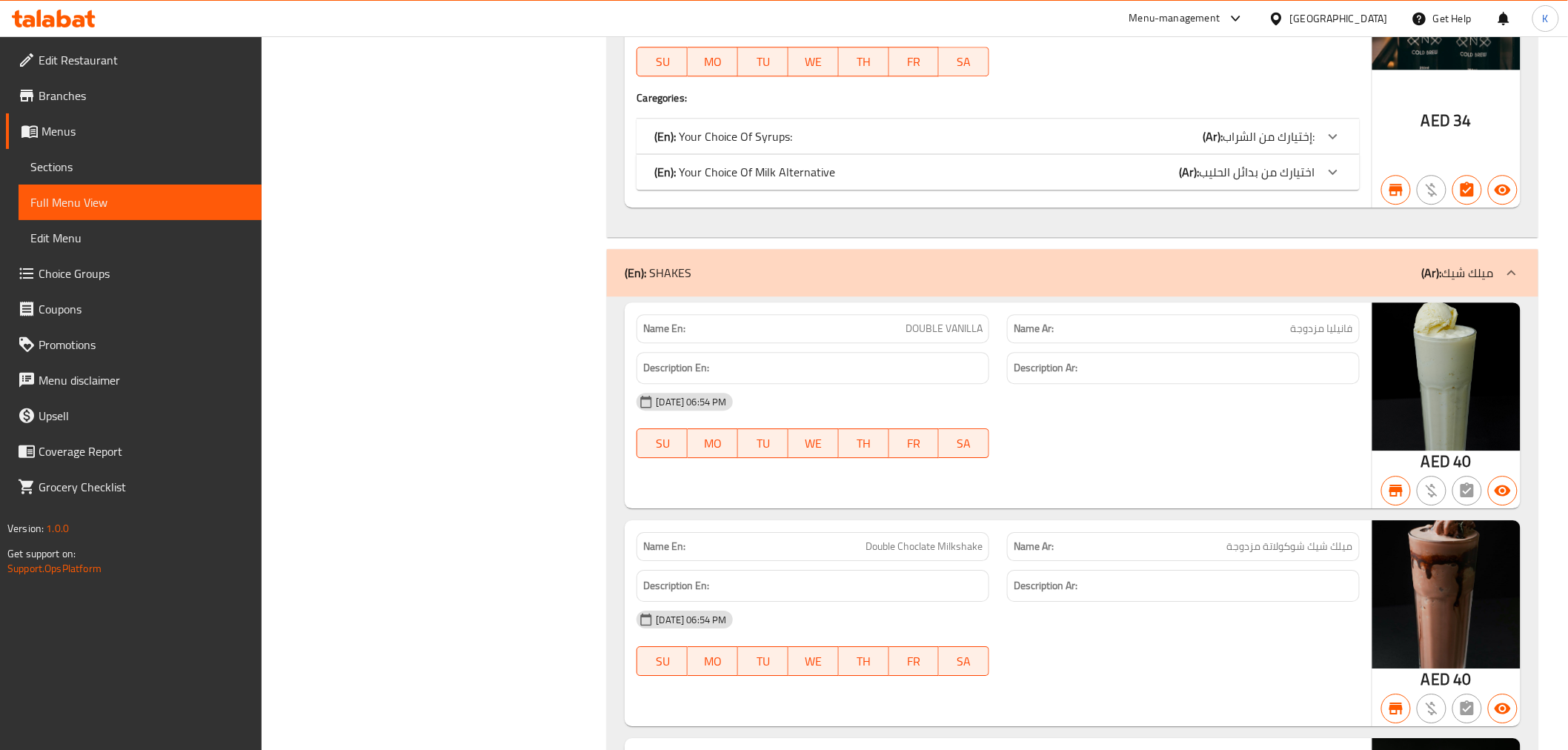
click at [931, 176] on div "(En): Your Choice Of Milk Alternative (Ar): اختيارك من بدائل الحليب" at bounding box center [984, 172] width 660 height 18
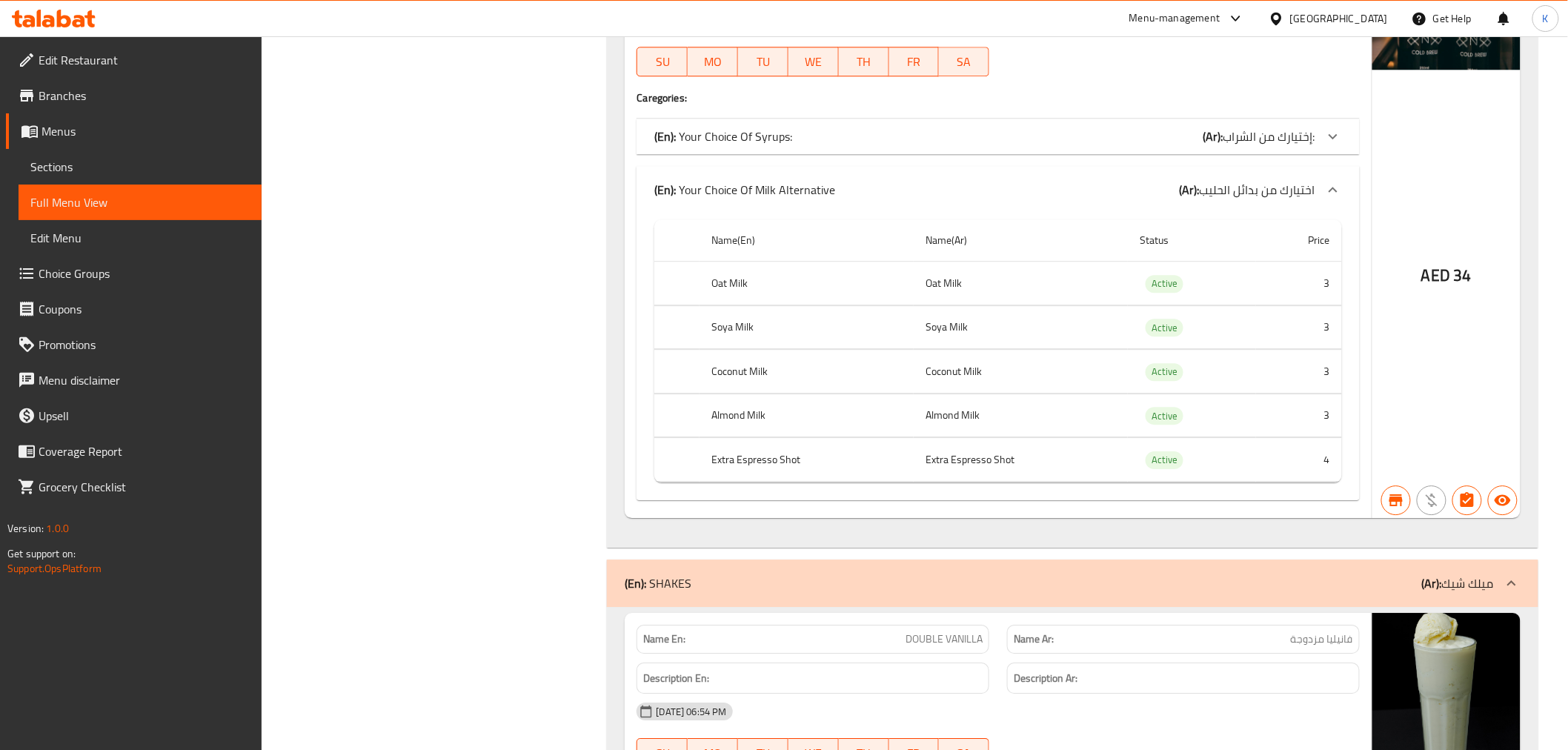
click at [931, 176] on div "(En): Your Choice Of Milk Alternative (Ar): اختيارك من بدائل الحليب" at bounding box center [997, 189] width 722 height 47
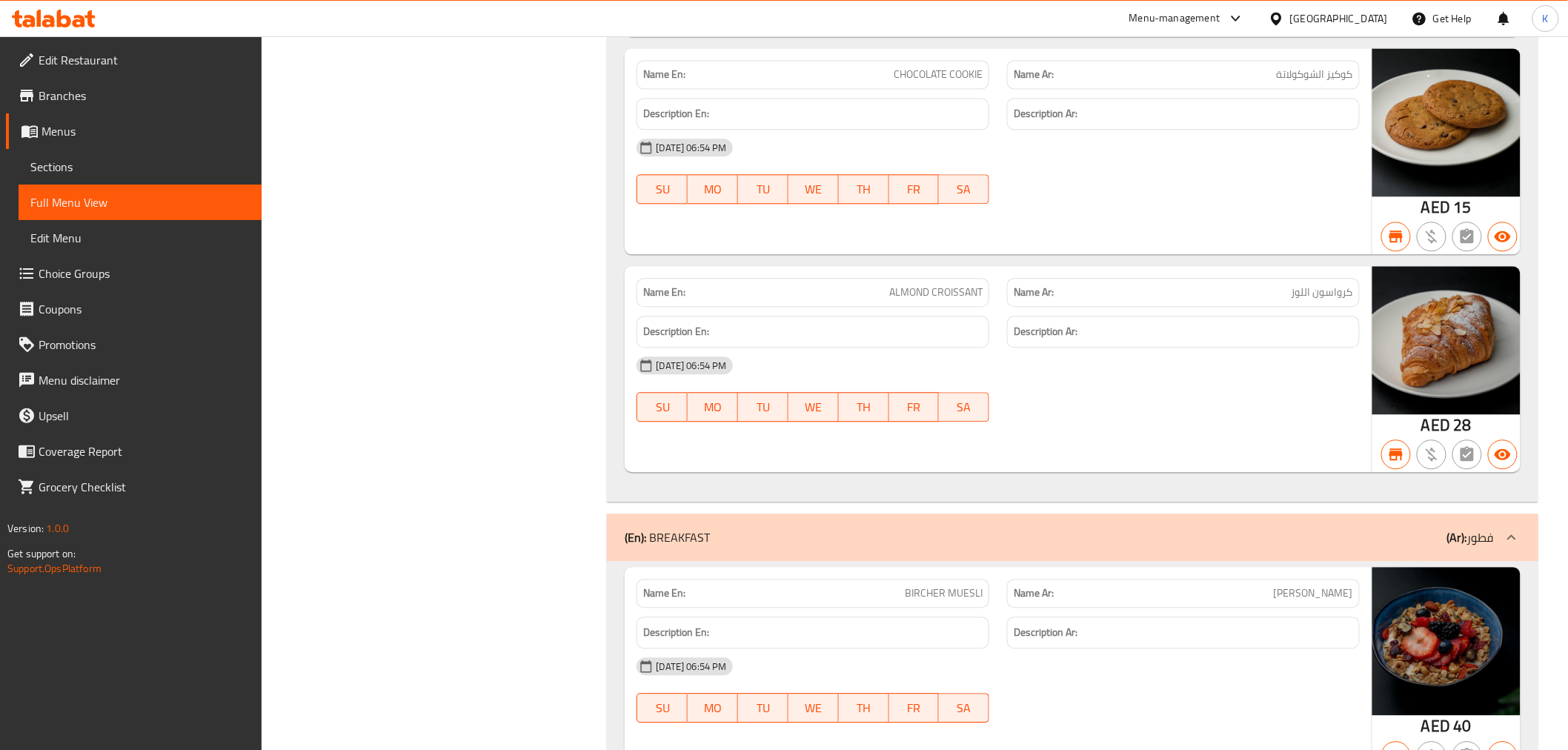
scroll to position [8482, 0]
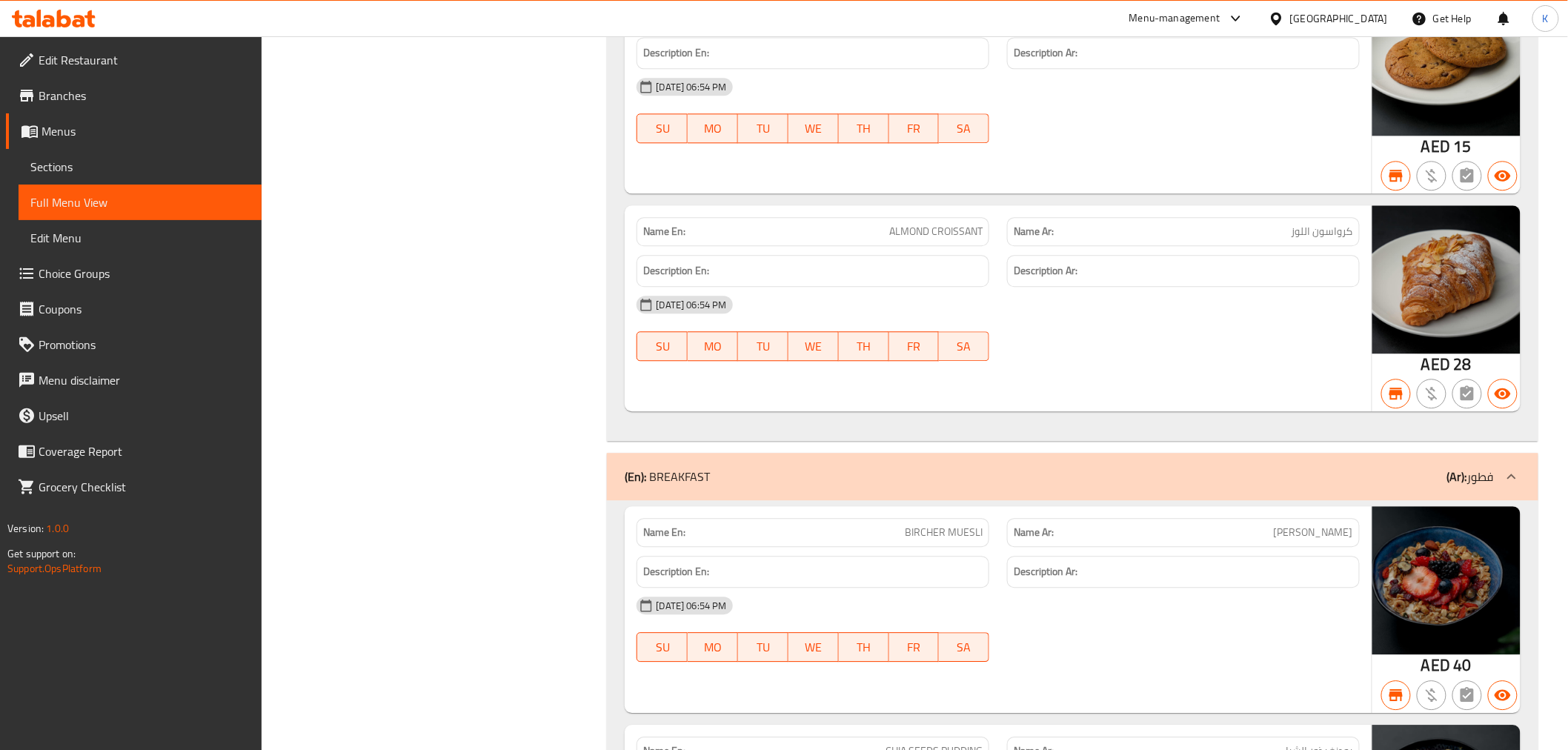
click at [1515, 467] on div at bounding box center [1510, 476] width 35 height 35
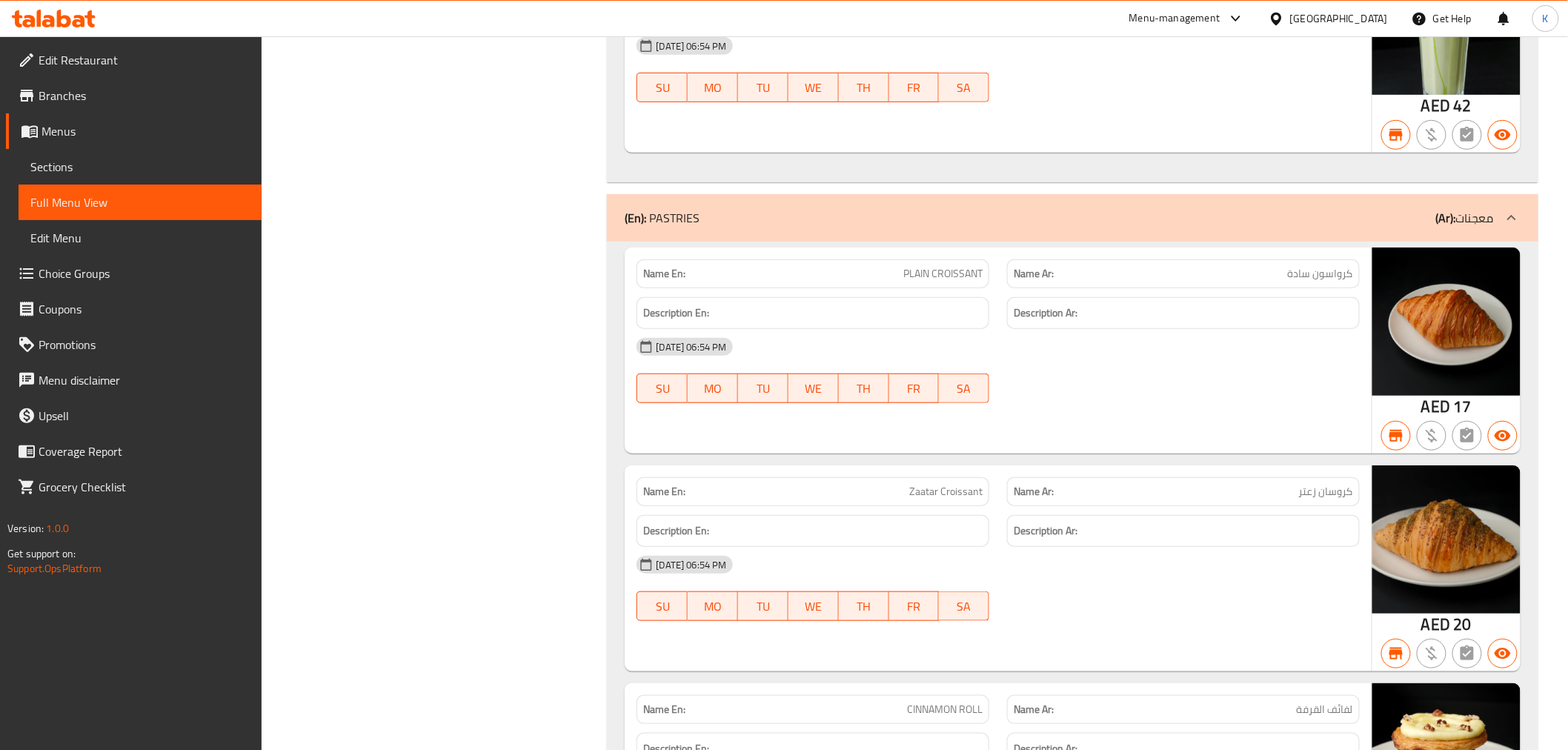
scroll to position [7329, 0]
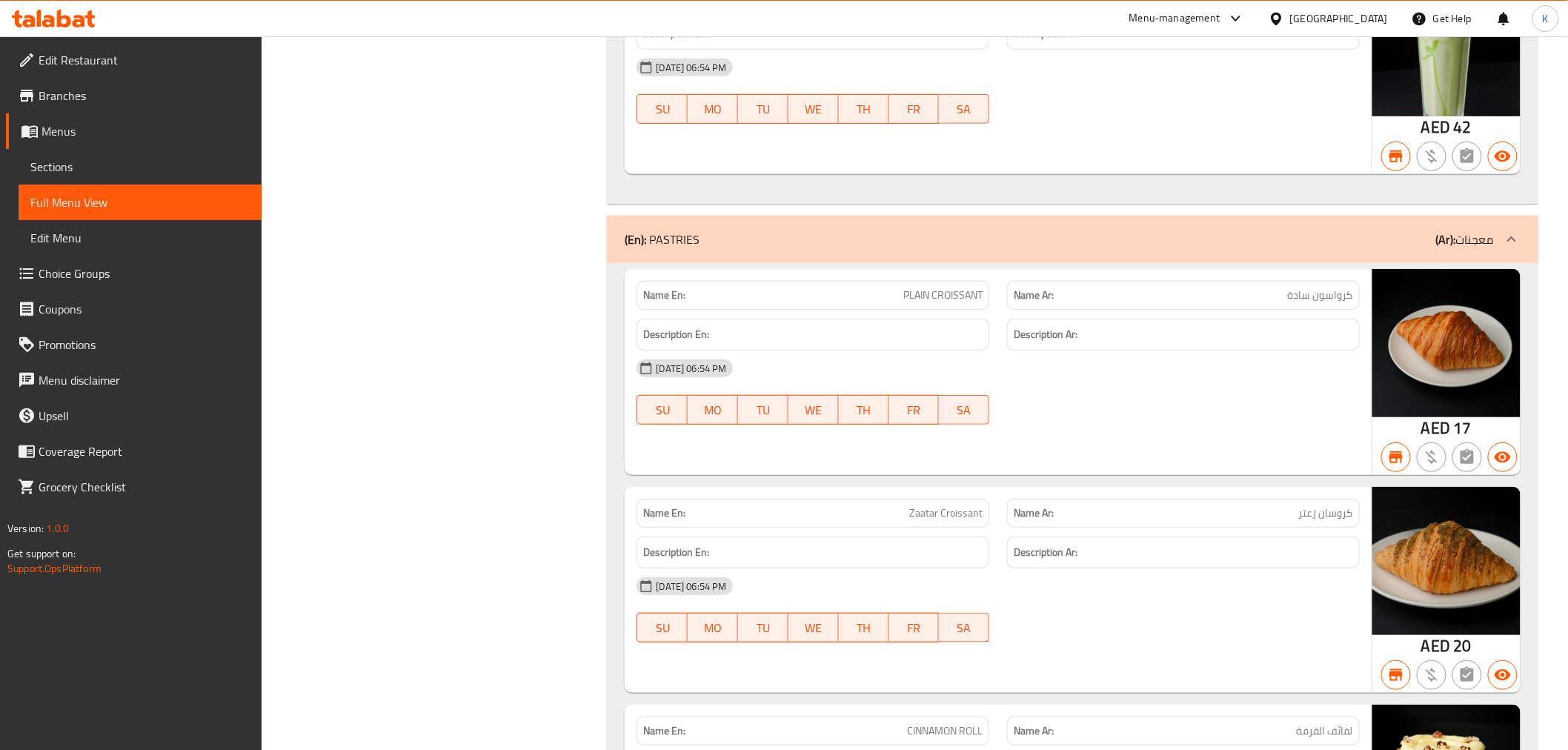
click at [1513, 235] on icon at bounding box center [1511, 239] width 18 height 18
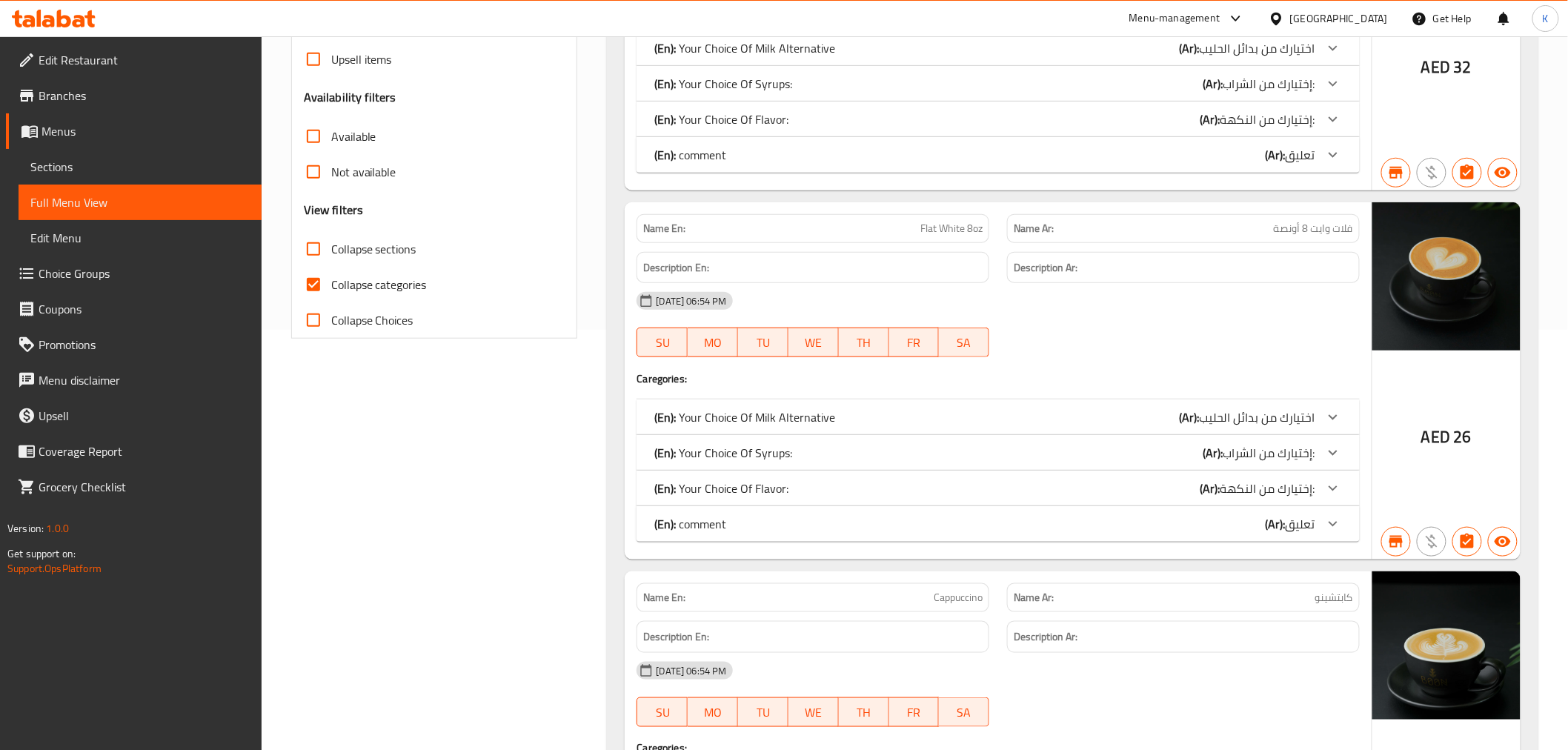
scroll to position [0, 0]
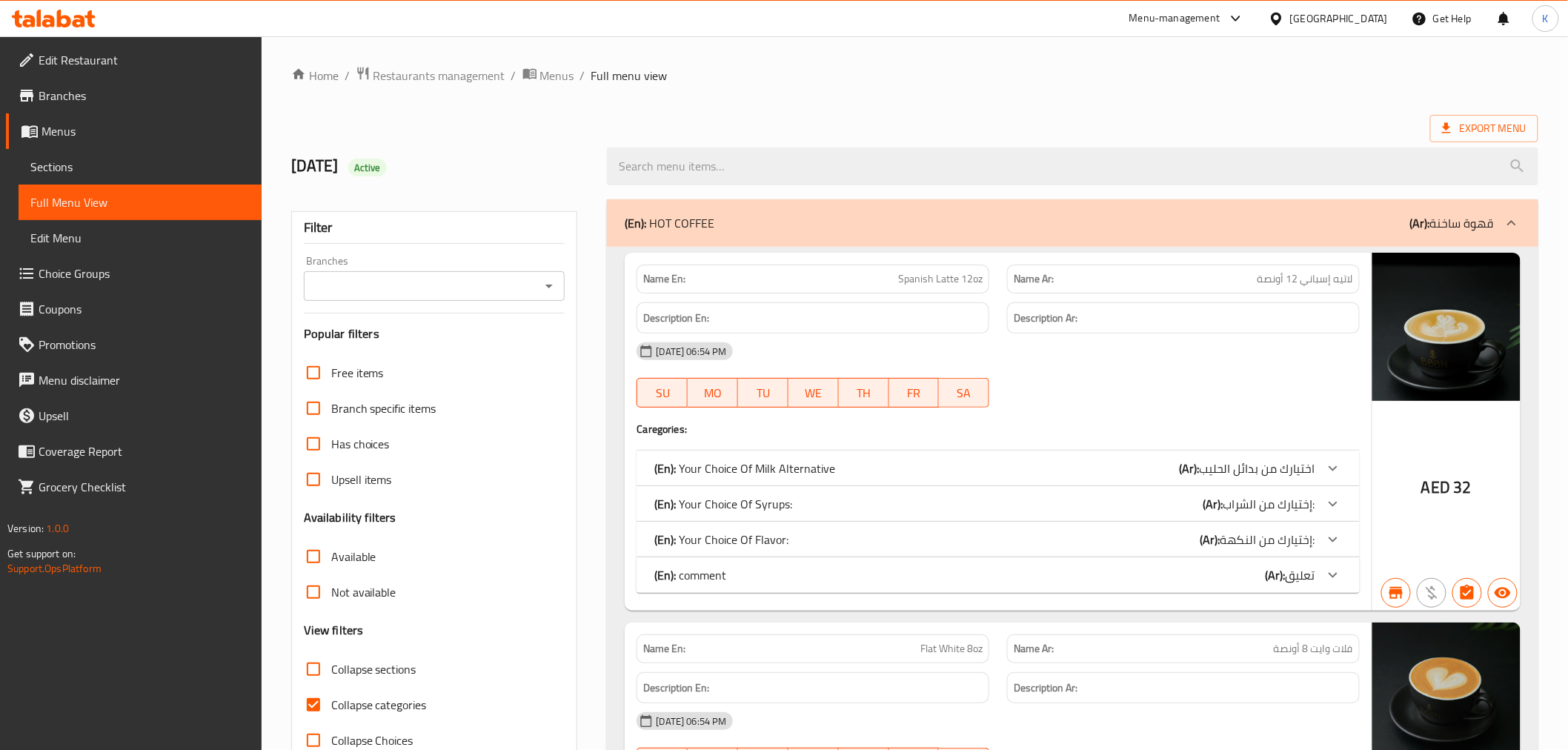
click at [546, 289] on icon "Open" at bounding box center [549, 286] width 18 height 18
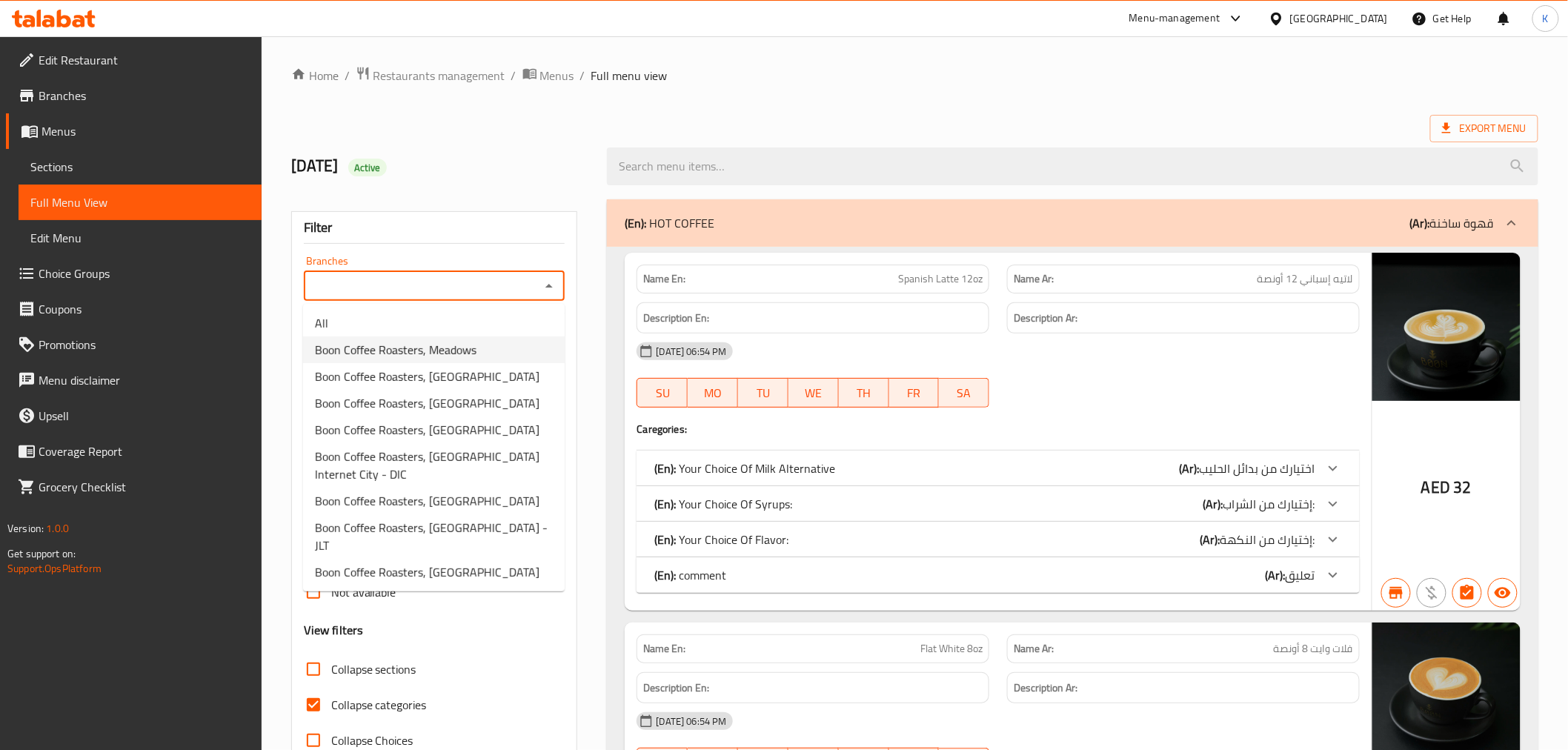
click at [505, 338] on li "Boon Coffee Roasters, Meadows" at bounding box center [434, 350] width 262 height 27
type input "Boon Coffee Roasters, Meadows"
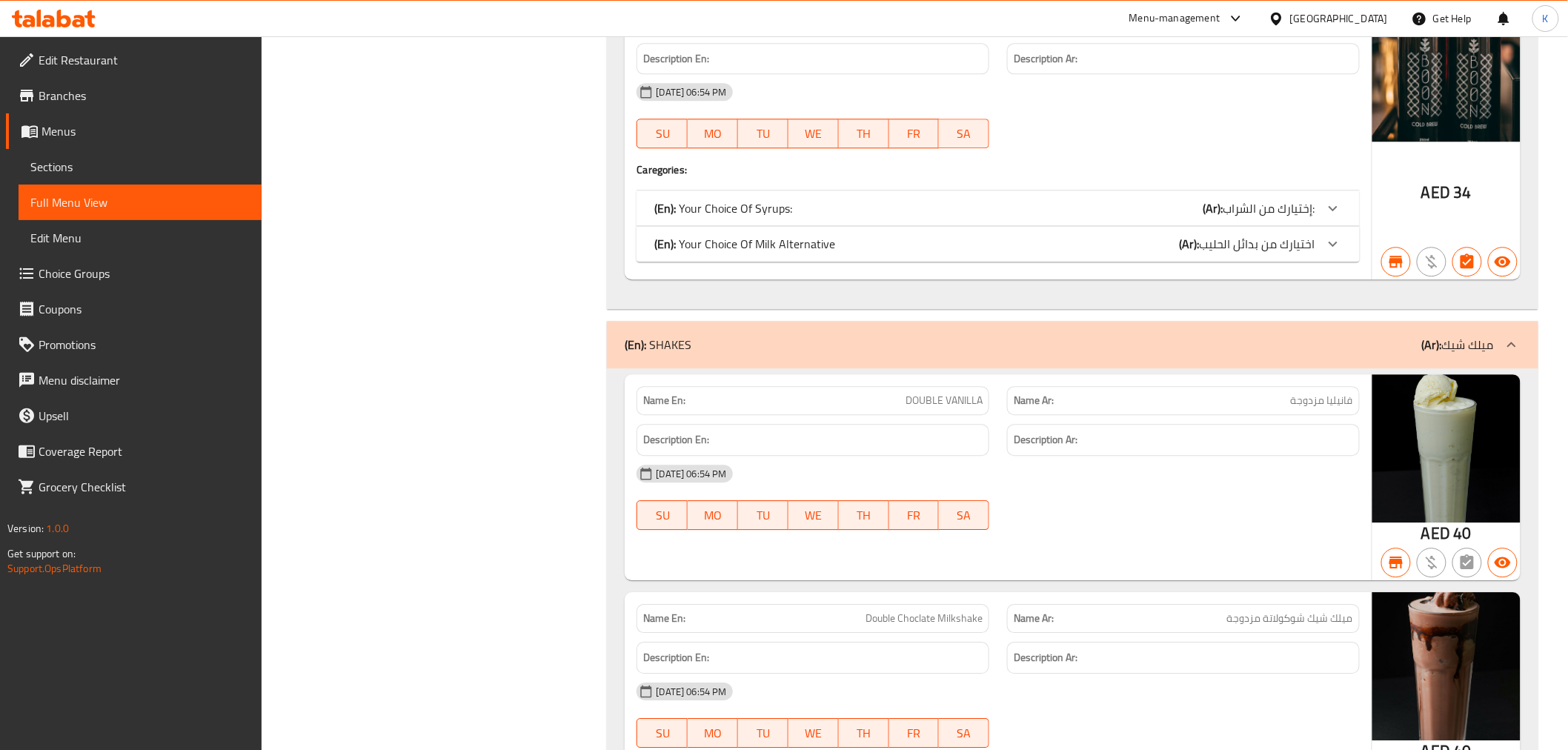
scroll to position [6341, 0]
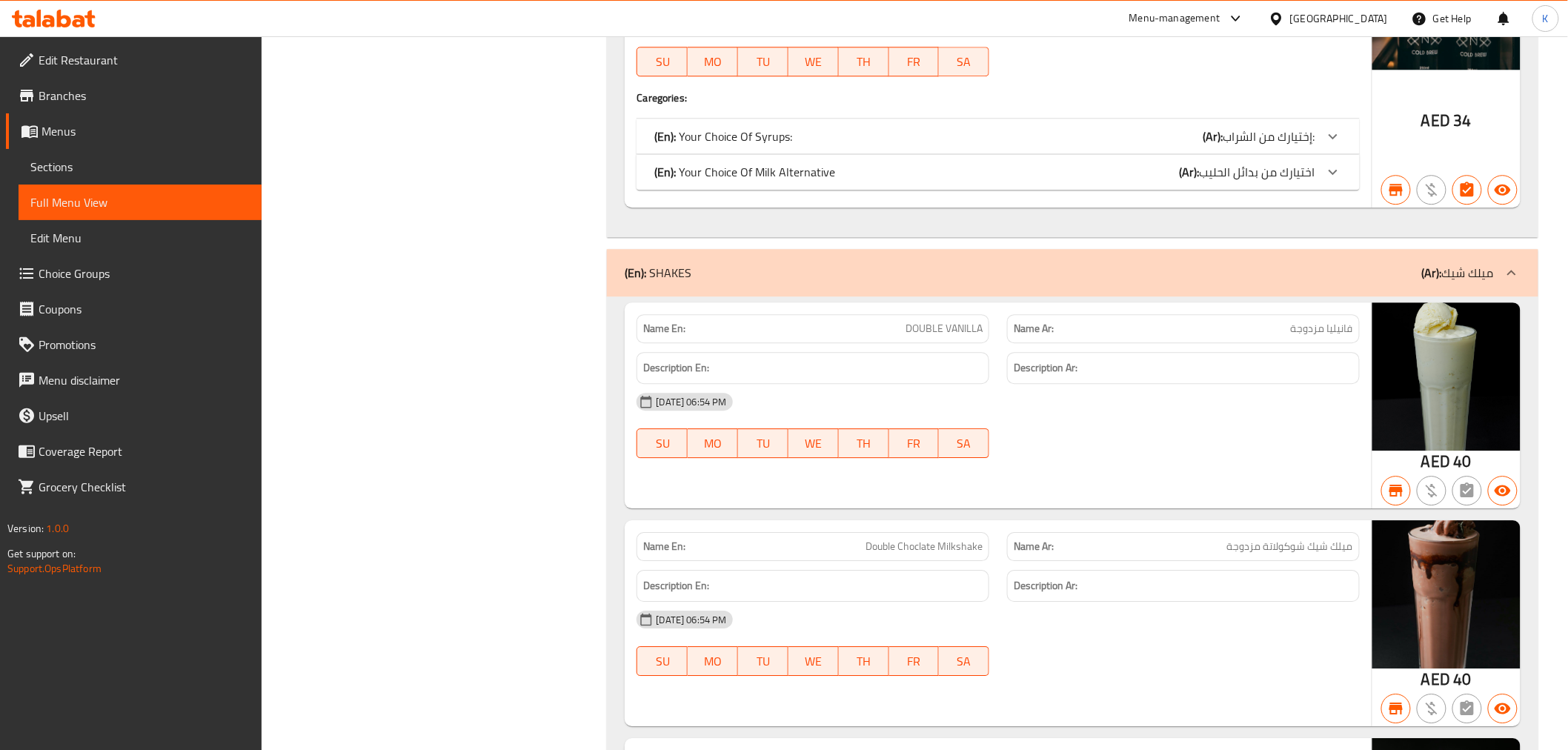
click at [1514, 275] on icon at bounding box center [1511, 272] width 18 height 18
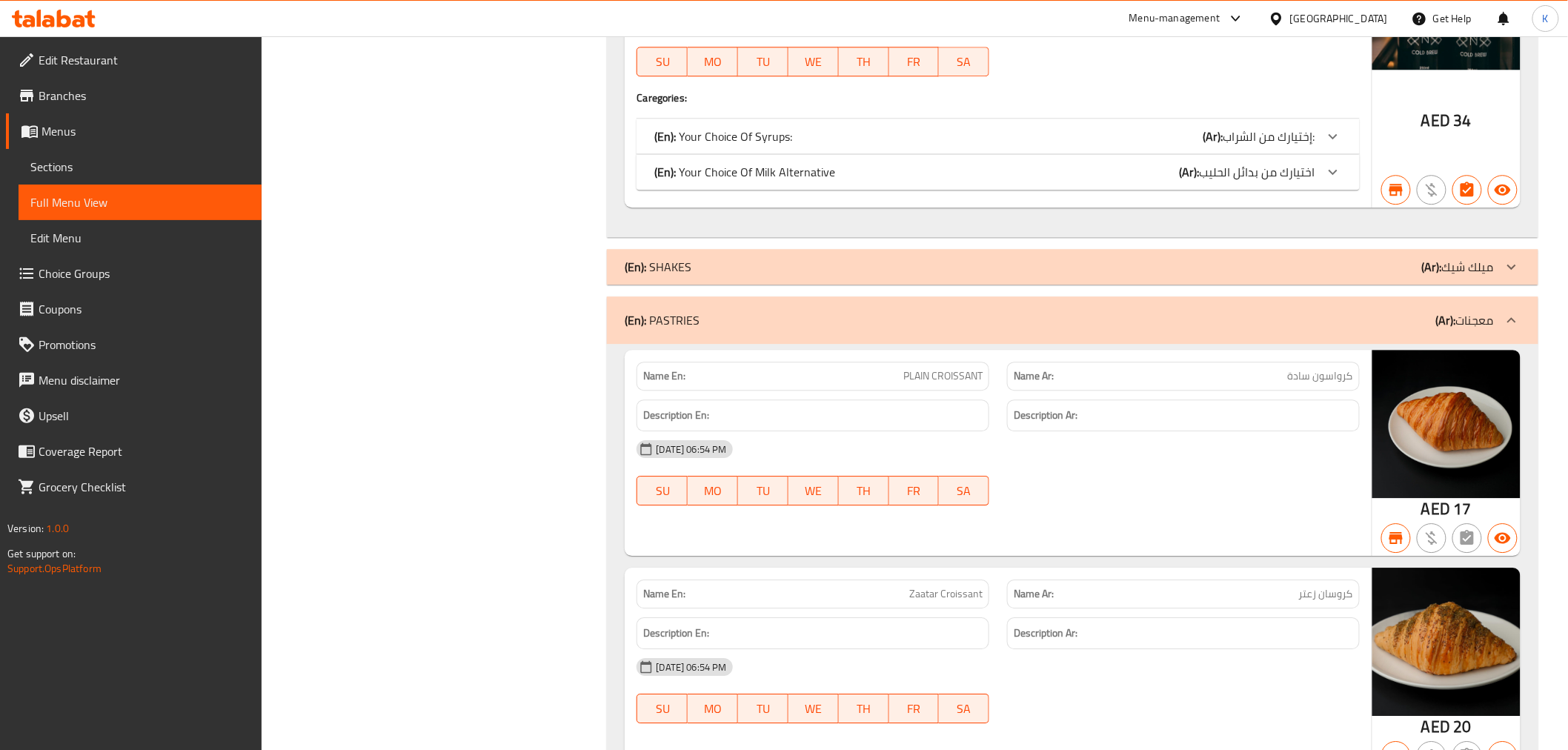
click at [1505, 321] on icon at bounding box center [1511, 320] width 18 height 18
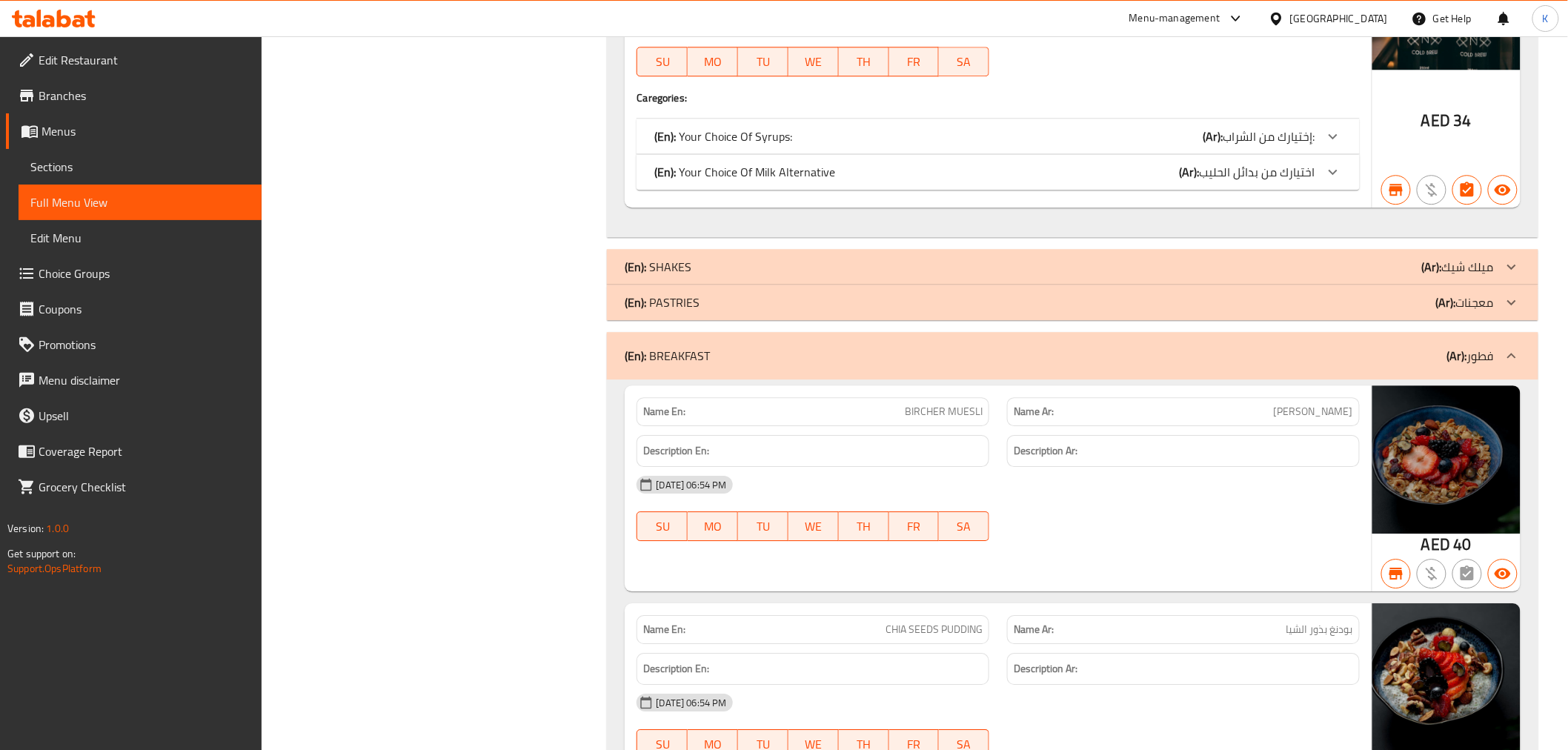
click at [1507, 359] on icon at bounding box center [1511, 356] width 18 height 18
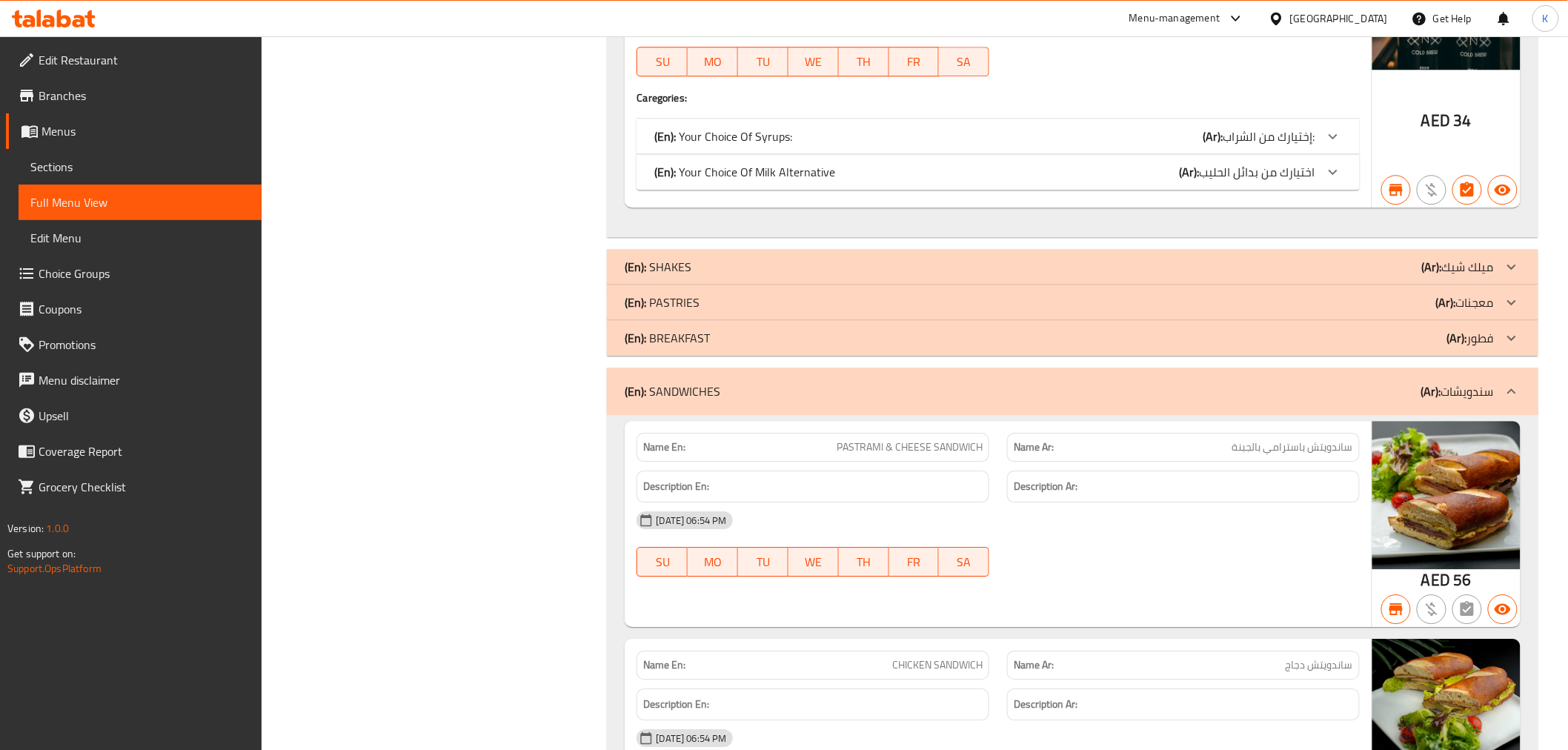
click at [1511, 397] on icon at bounding box center [1511, 391] width 18 height 18
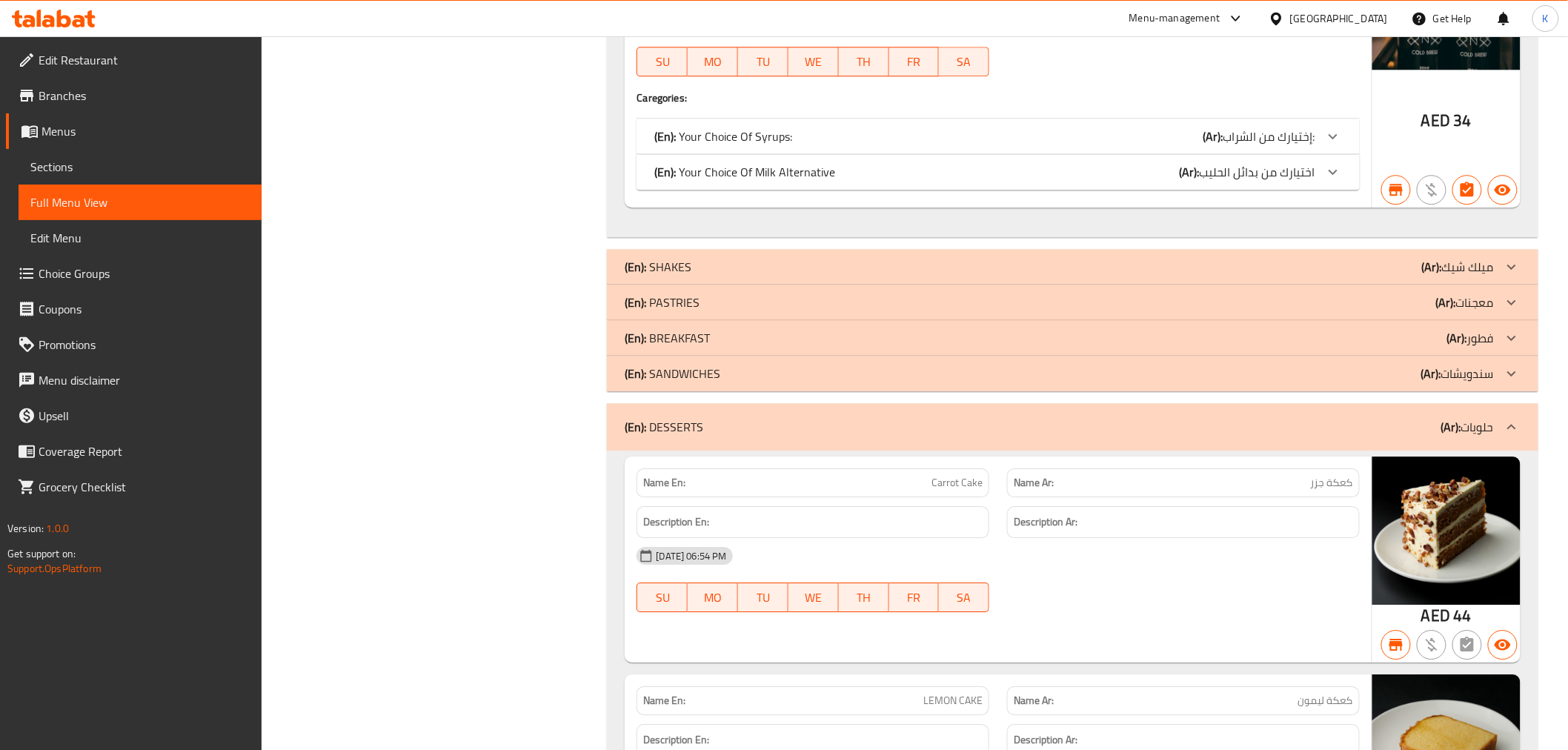
click at [1519, 430] on icon at bounding box center [1511, 427] width 18 height 18
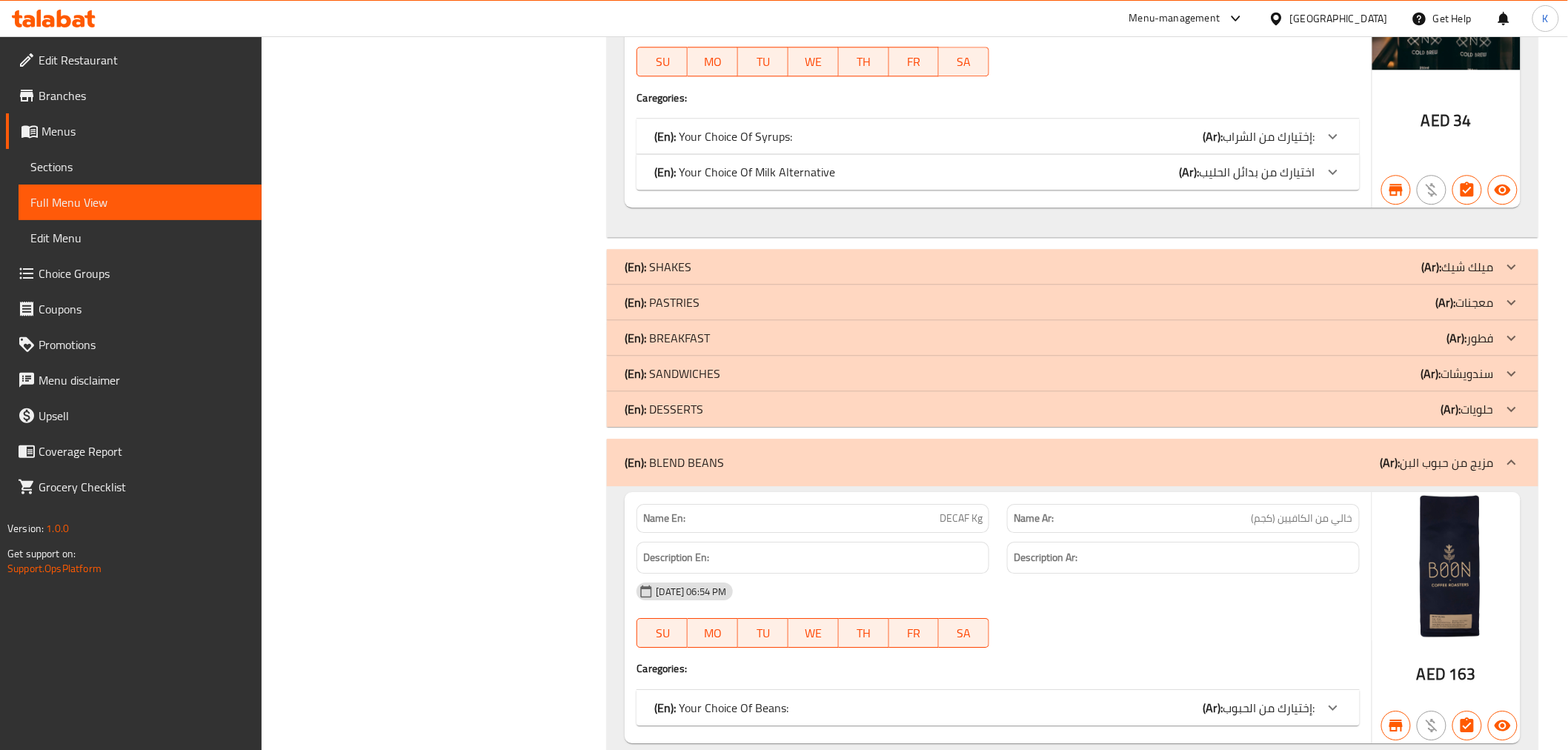
click at [1516, 472] on icon at bounding box center [1511, 462] width 18 height 18
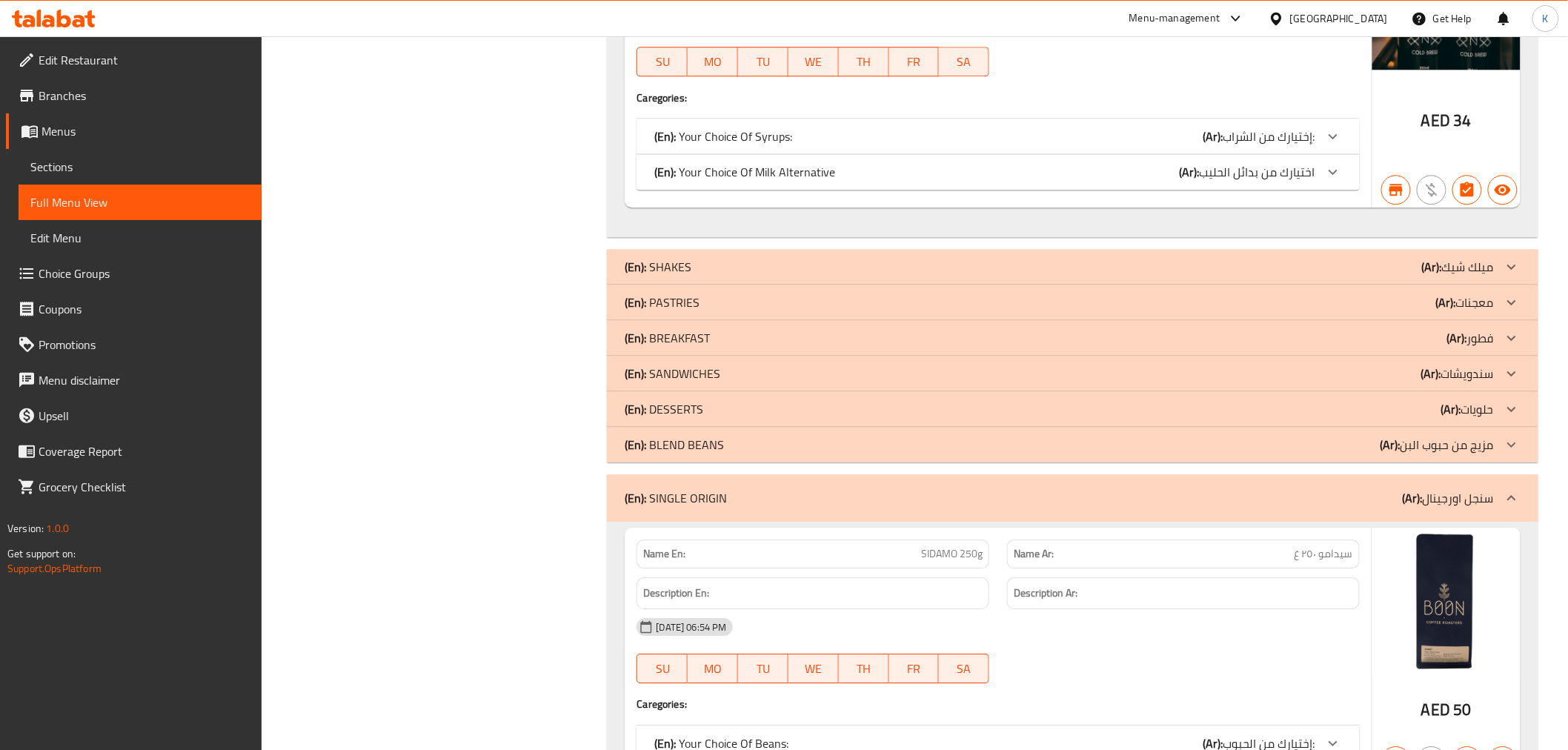
click at [1519, 448] on icon at bounding box center [1511, 444] width 18 height 18
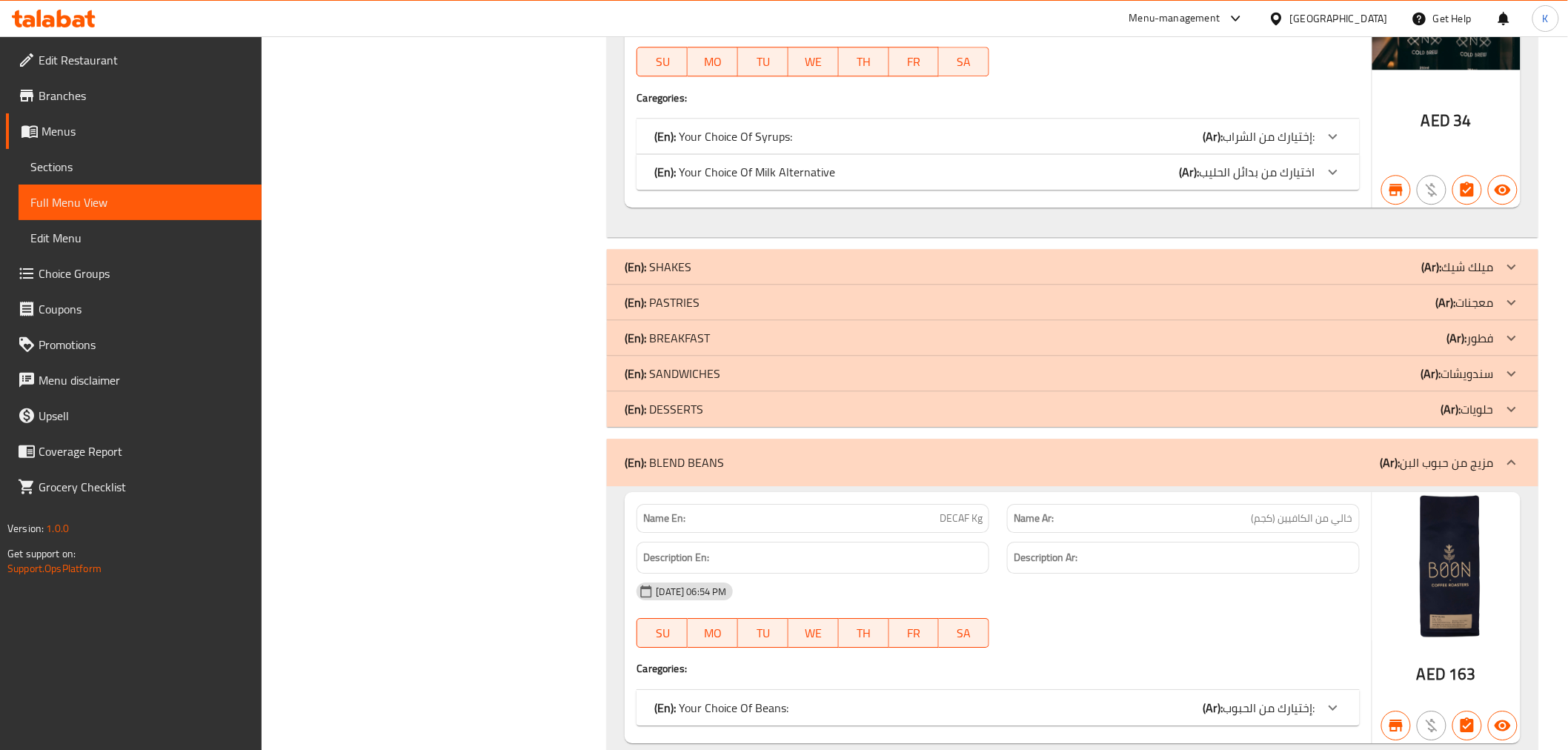
click at [1511, 470] on icon at bounding box center [1511, 462] width 18 height 18
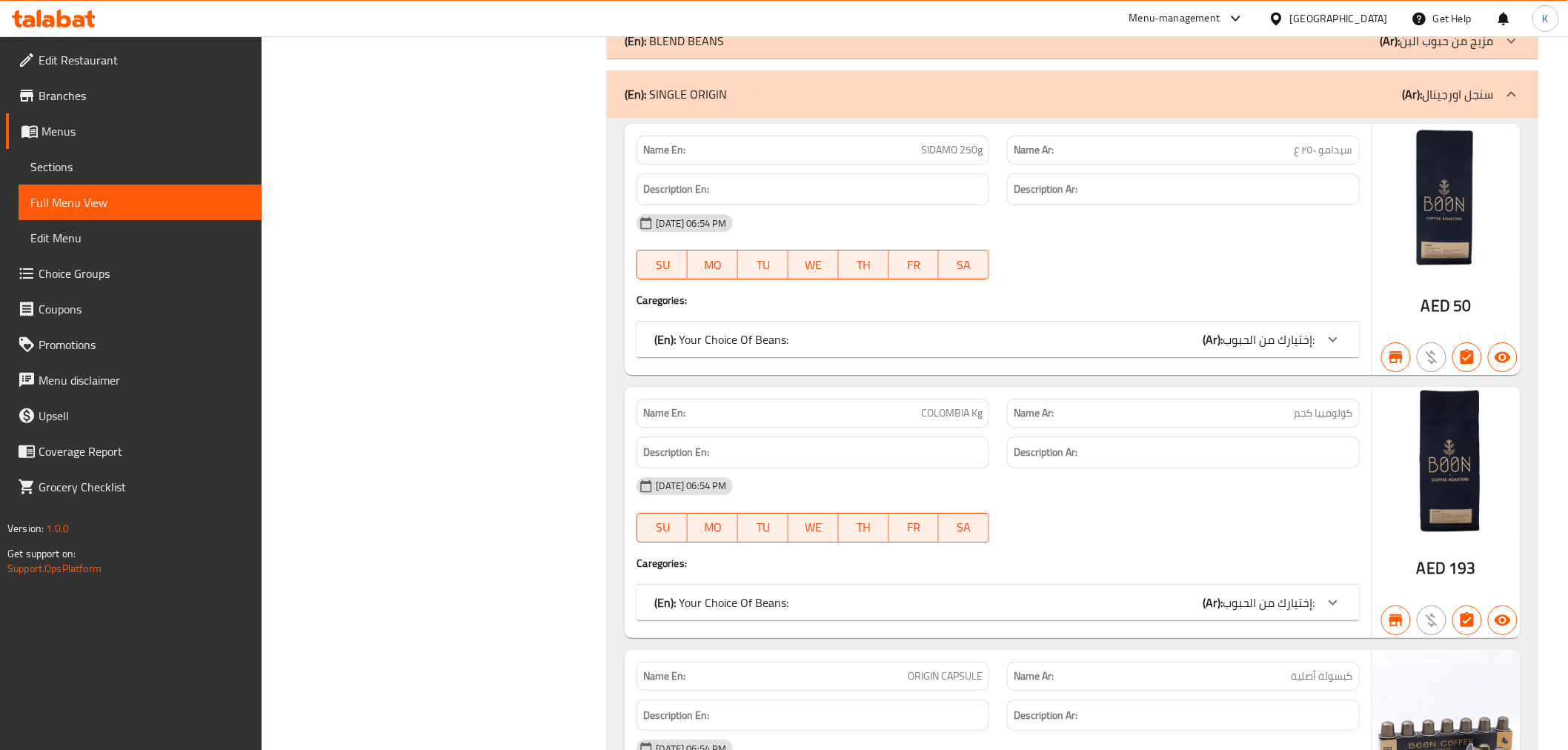
scroll to position [6753, 0]
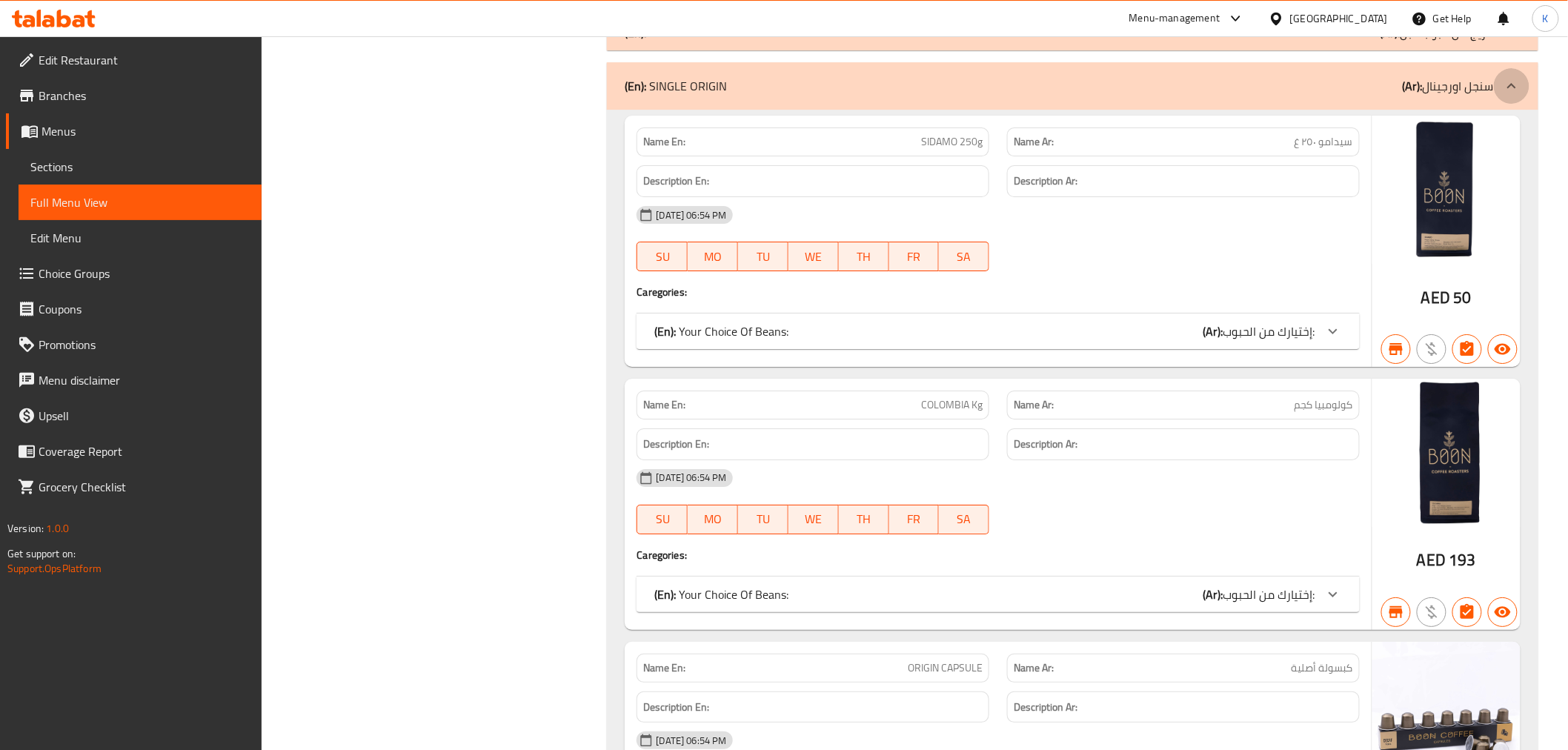
click at [1519, 89] on icon at bounding box center [1511, 86] width 18 height 18
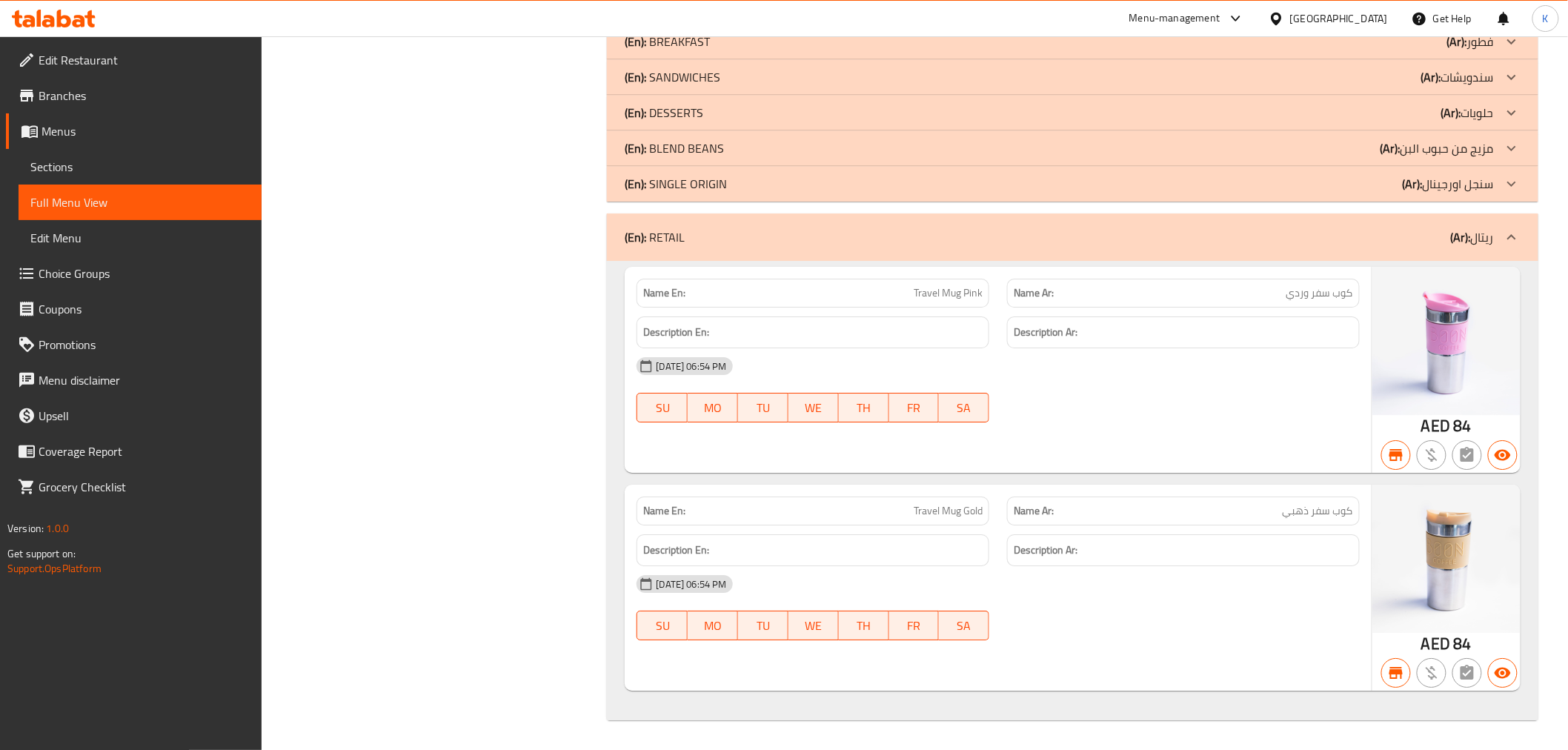
click at [1522, 239] on div at bounding box center [1510, 236] width 35 height 35
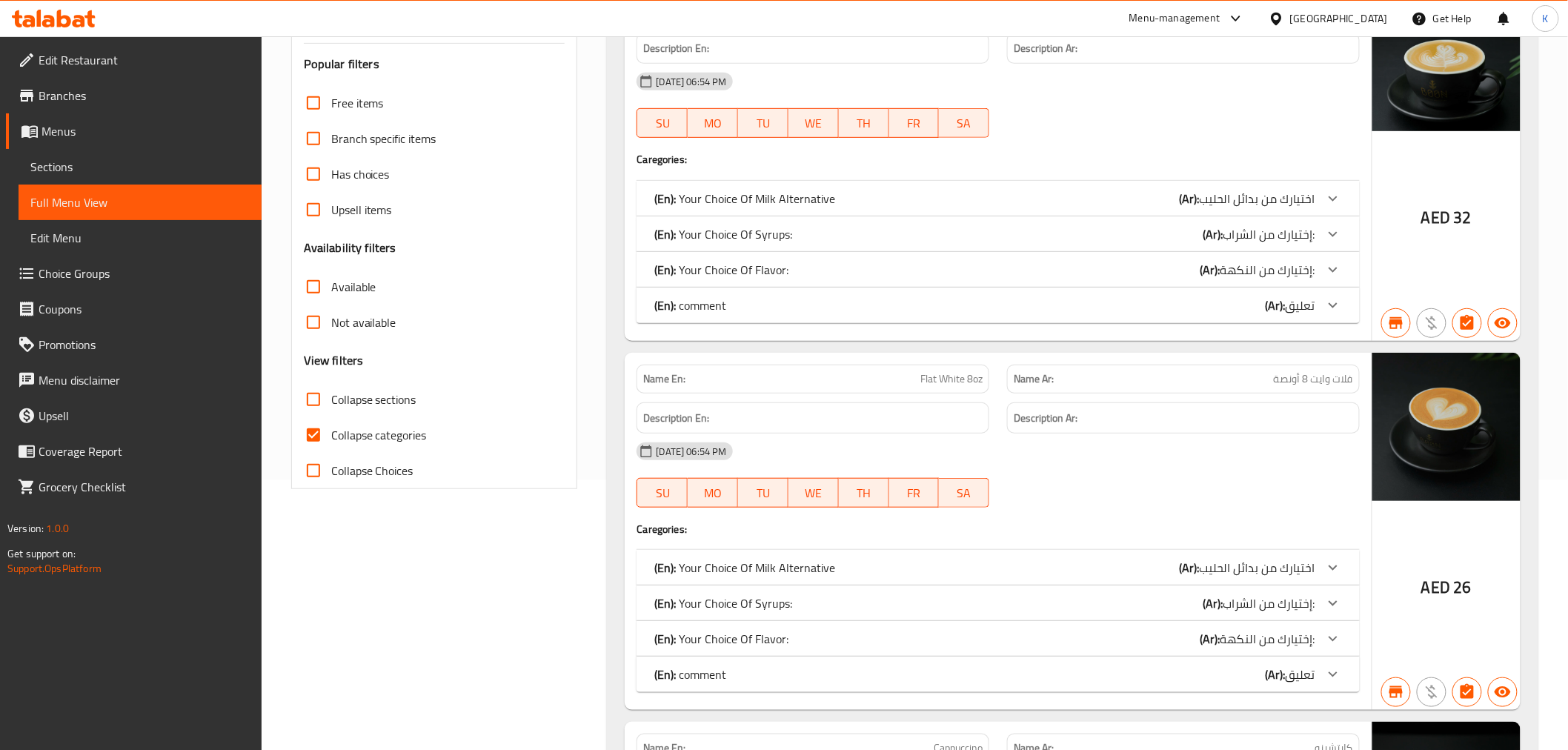
scroll to position [329, 0]
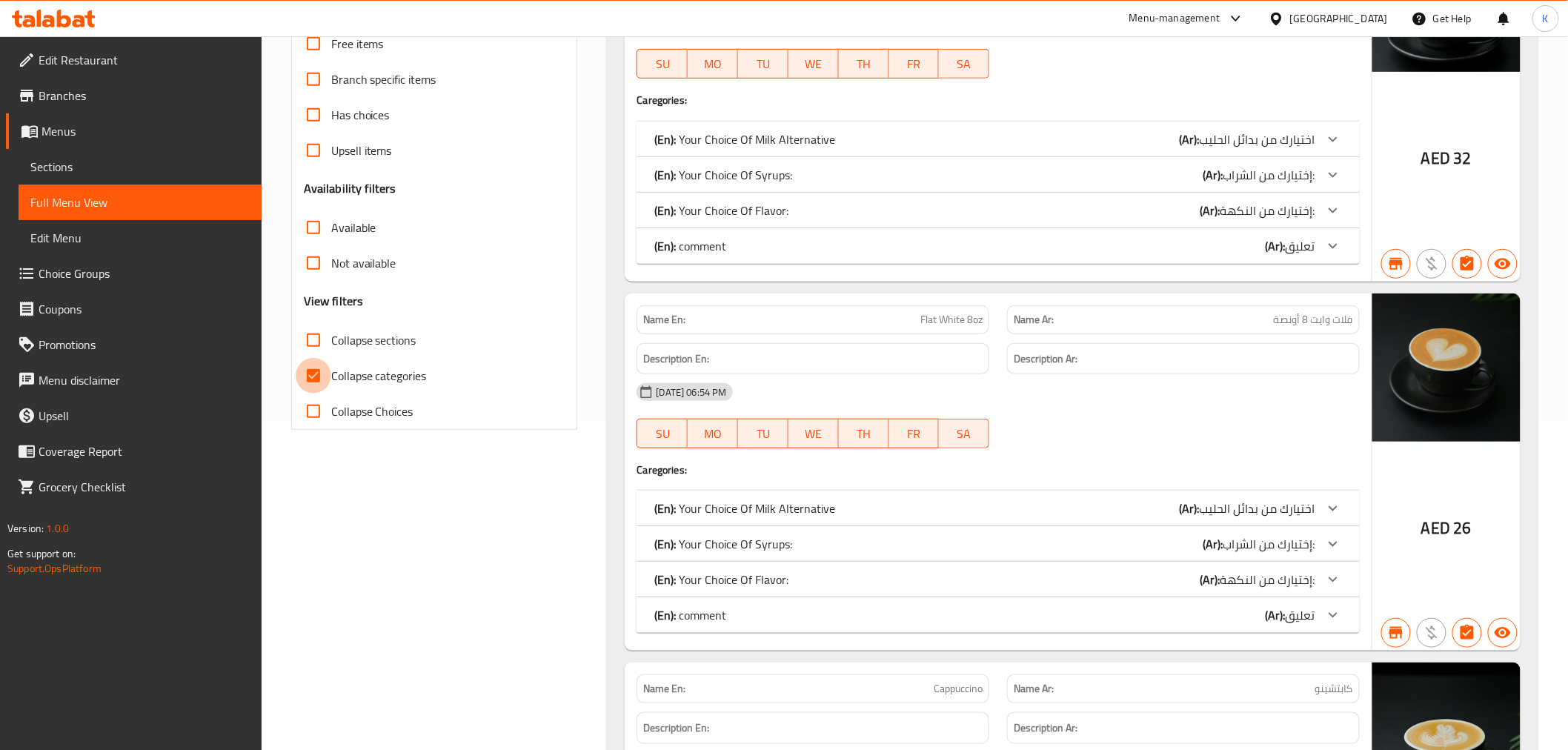
click at [305, 379] on input "Collapse categories" at bounding box center [313, 375] width 35 height 35
checkbox input "false"
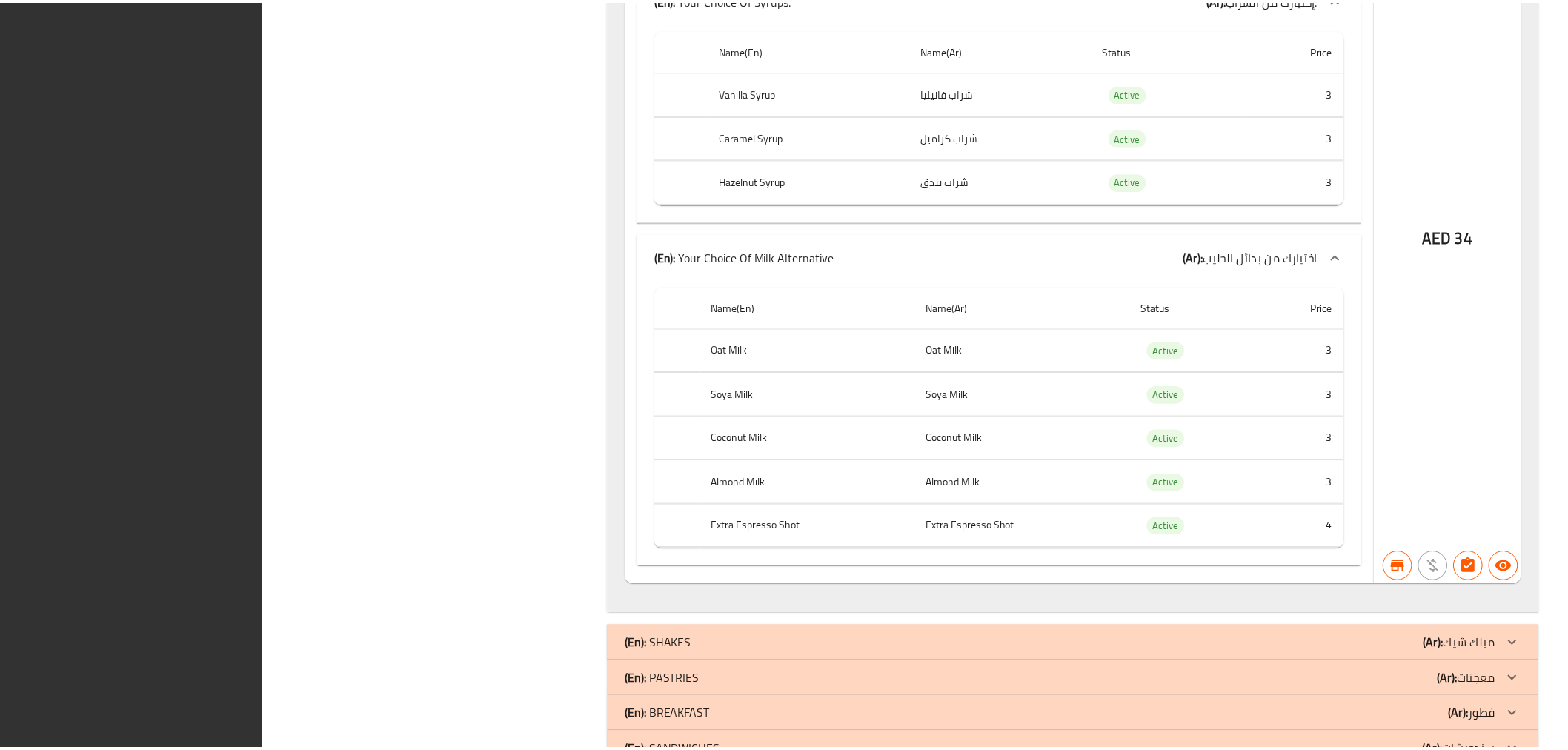
scroll to position [36160, 0]
